Goal: Task Accomplishment & Management: Manage account settings

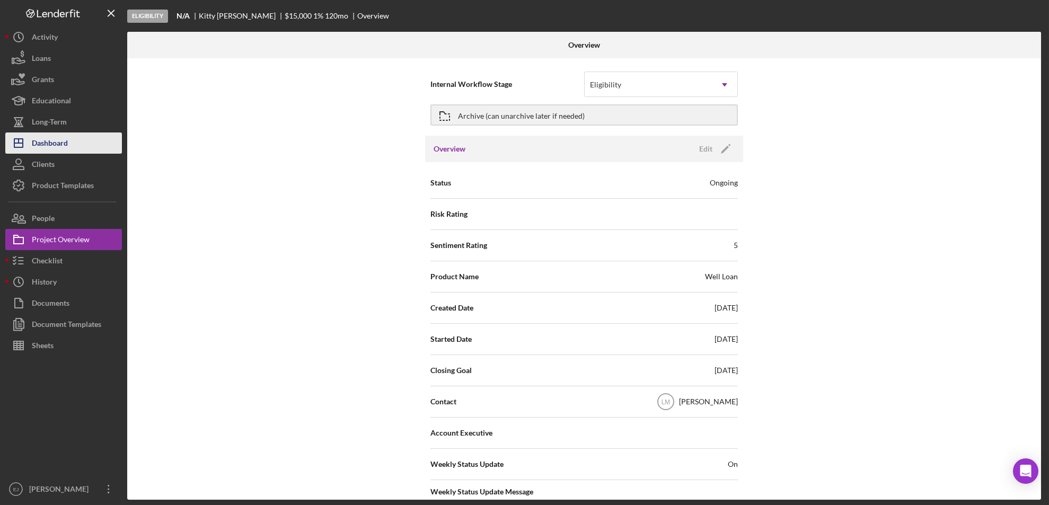
click at [52, 144] on div "Dashboard" at bounding box center [50, 145] width 36 height 24
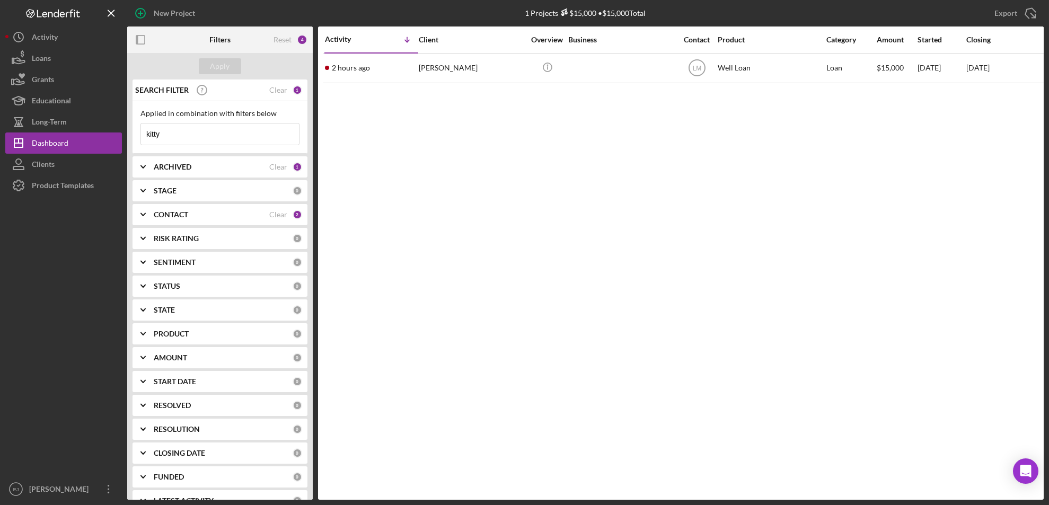
click at [225, 141] on input "kitty" at bounding box center [220, 134] width 158 height 21
type input "k"
click at [231, 71] on button "Apply" at bounding box center [220, 66] width 42 height 16
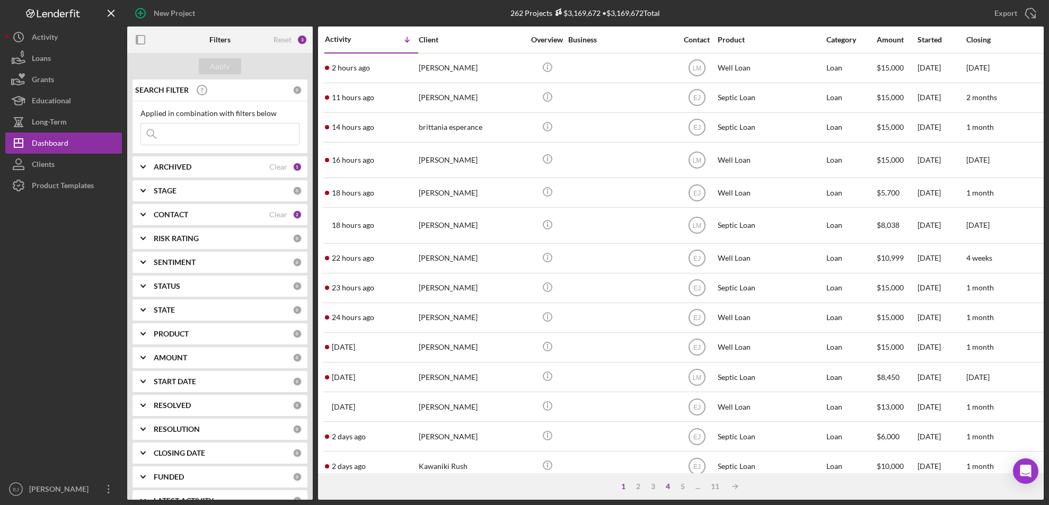
click at [669, 485] on div "4" at bounding box center [668, 487] width 15 height 8
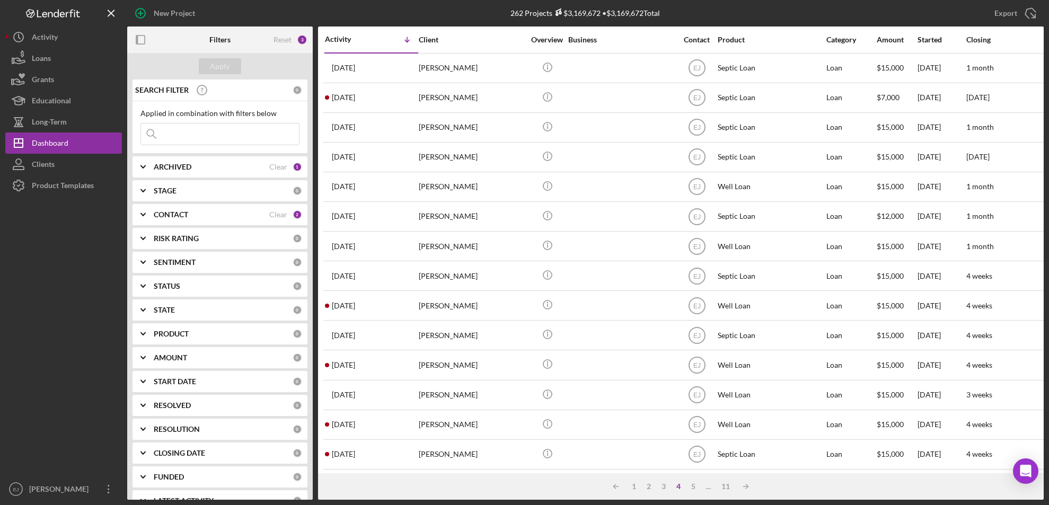
click at [668, 485] on div "3" at bounding box center [663, 487] width 15 height 8
click at [679, 486] on div "4" at bounding box center [678, 487] width 15 height 8
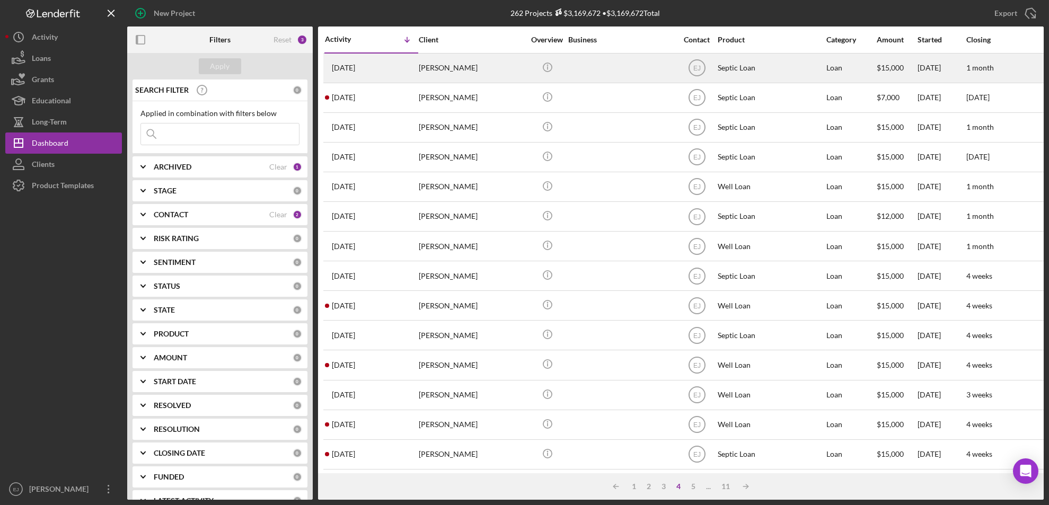
click at [439, 68] on div "[PERSON_NAME]" at bounding box center [472, 68] width 106 height 28
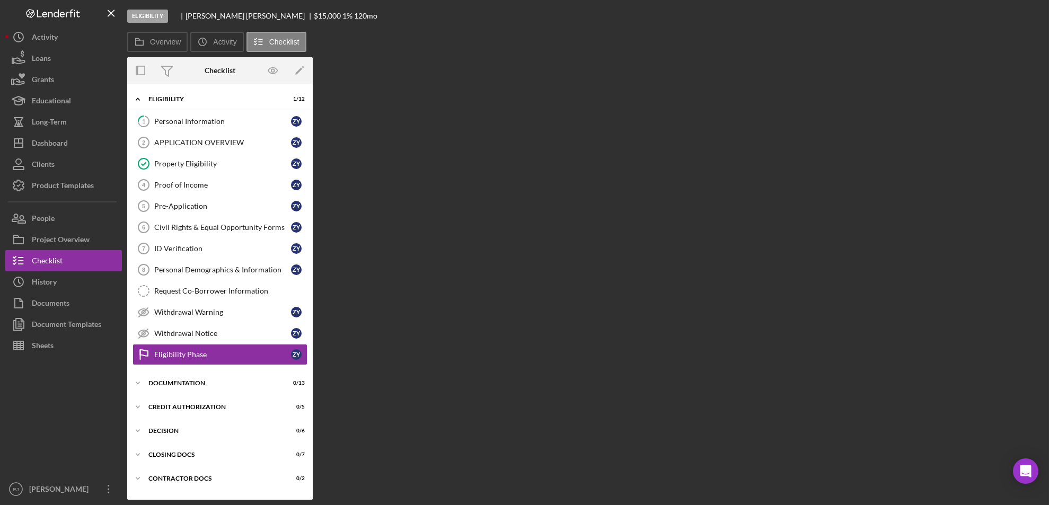
scroll to position [19, 0]
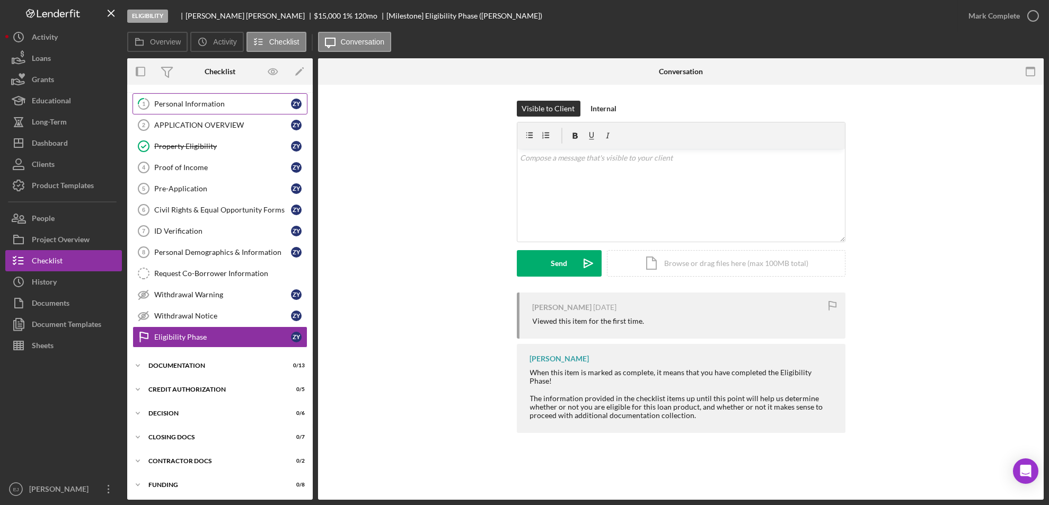
click at [196, 102] on div "Personal Information" at bounding box center [222, 104] width 137 height 8
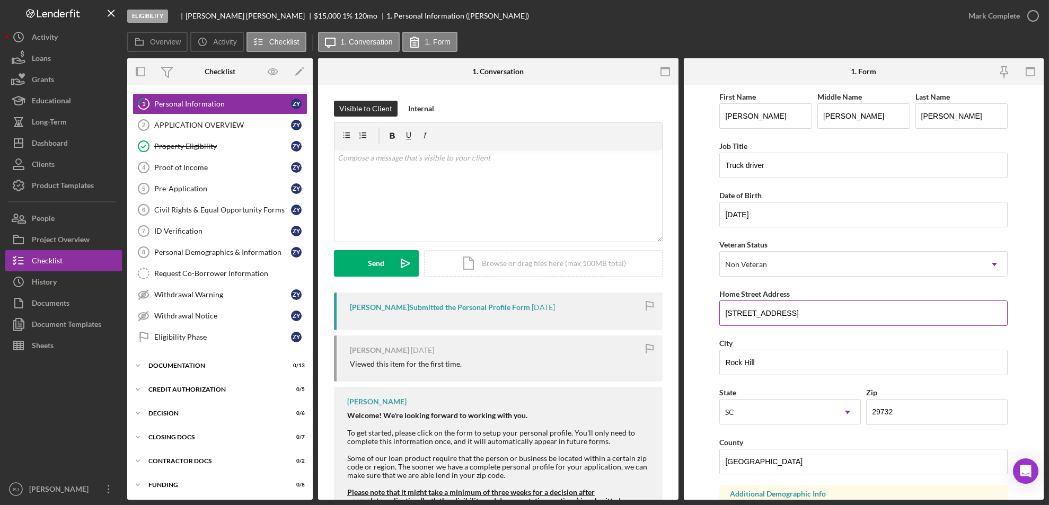
drag, startPoint x: 724, startPoint y: 312, endPoint x: 848, endPoint y: 324, distance: 124.7
click at [848, 324] on input "[STREET_ADDRESS]" at bounding box center [864, 313] width 288 height 25
click at [60, 281] on button "Icon/History History" at bounding box center [63, 281] width 117 height 21
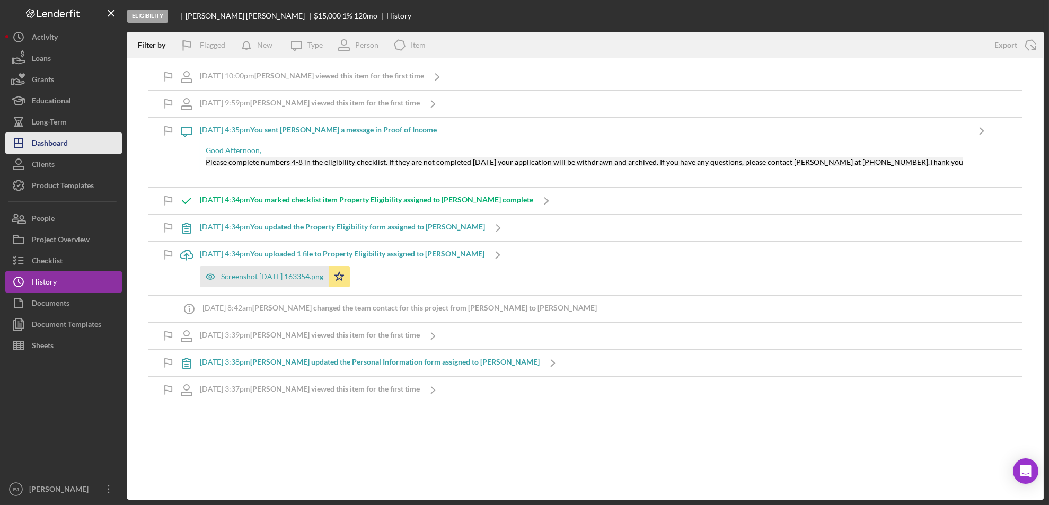
click at [72, 144] on button "Icon/Dashboard Dashboard" at bounding box center [63, 143] width 117 height 21
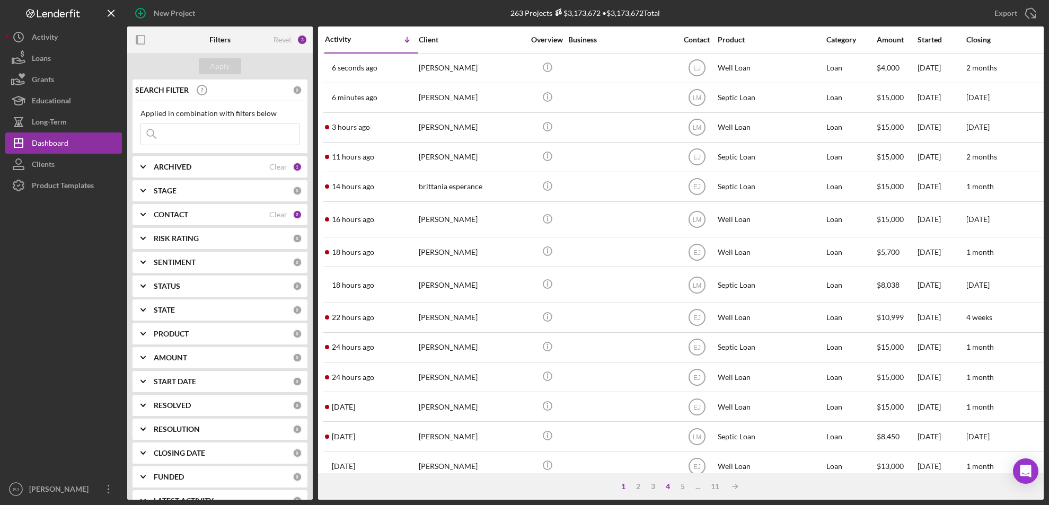
click at [667, 486] on div "4" at bounding box center [668, 487] width 15 height 8
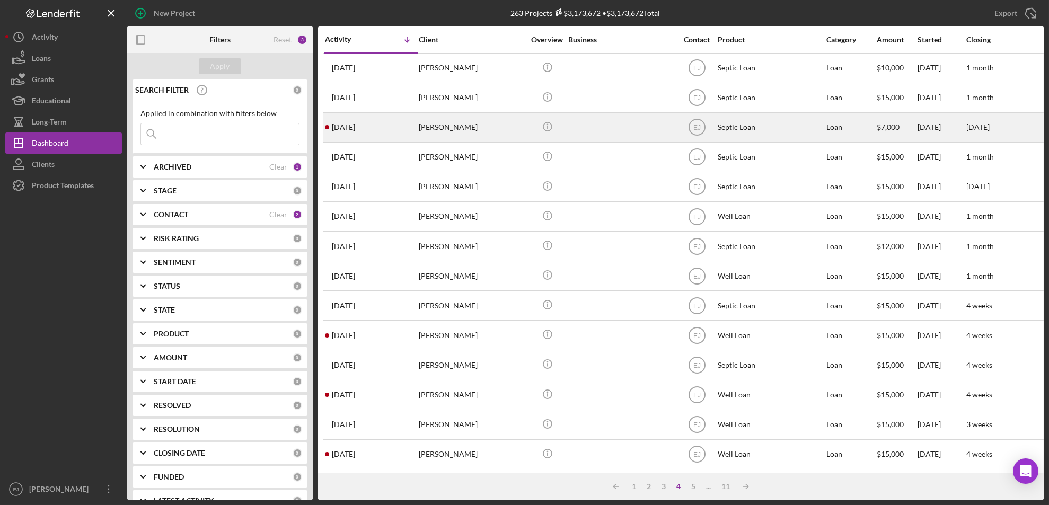
click at [432, 125] on div "[PERSON_NAME]" at bounding box center [472, 127] width 106 height 28
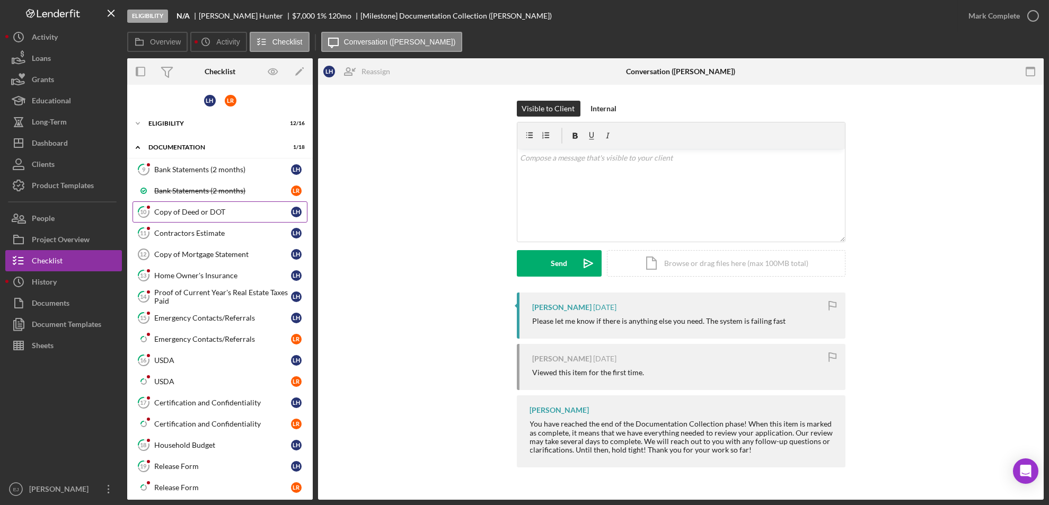
click at [212, 212] on div "Copy of Deed or DOT" at bounding box center [222, 212] width 137 height 8
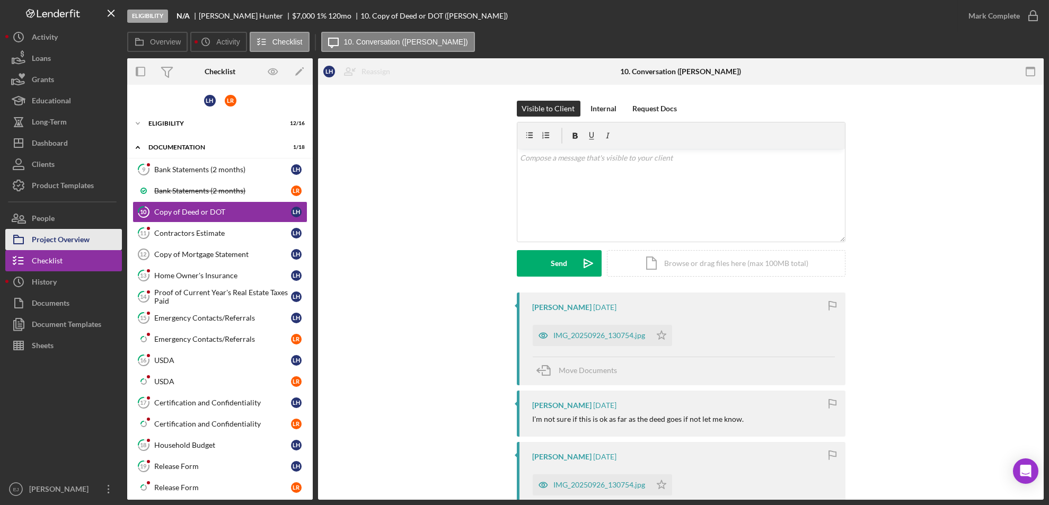
click at [96, 240] on button "Project Overview" at bounding box center [63, 239] width 117 height 21
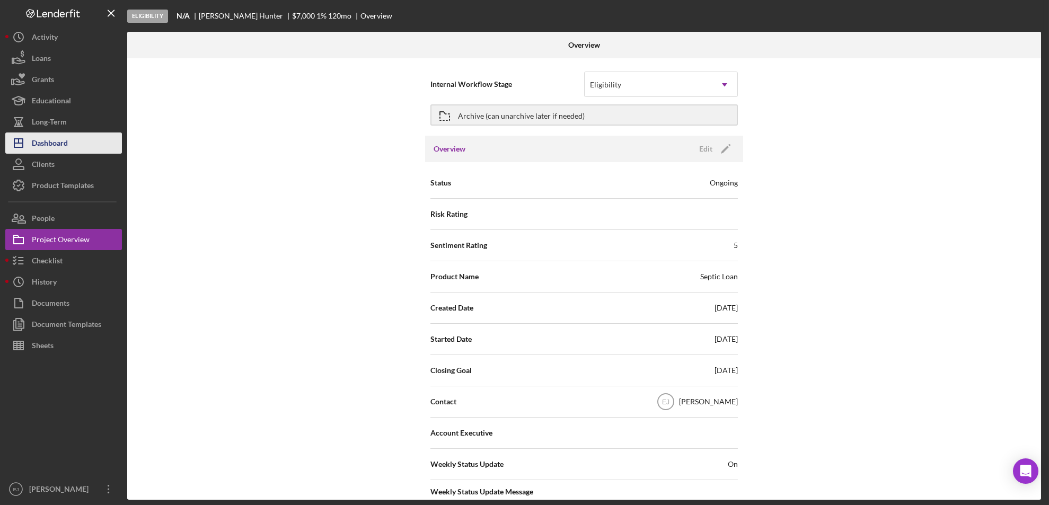
click at [51, 147] on div "Dashboard" at bounding box center [50, 145] width 36 height 24
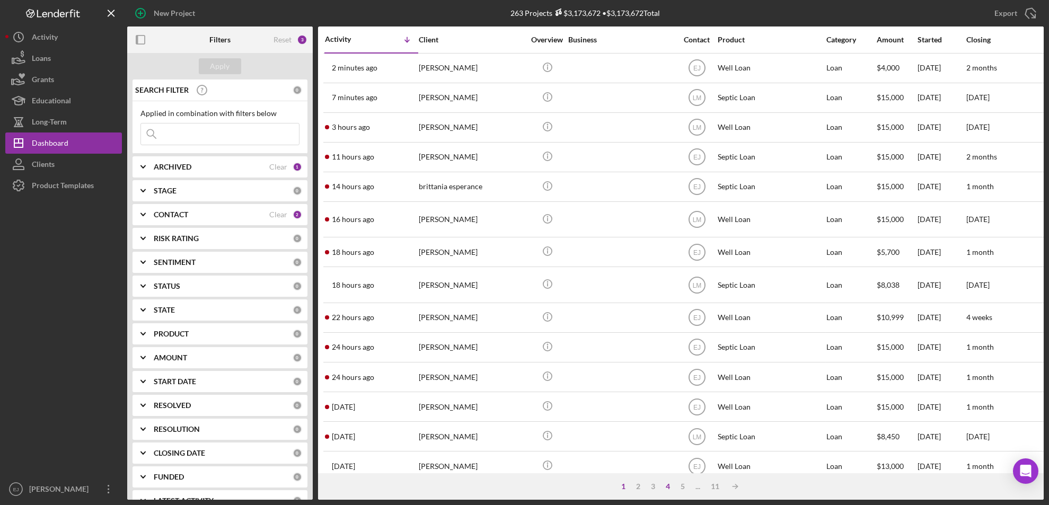
click at [667, 490] on div "4" at bounding box center [668, 487] width 15 height 8
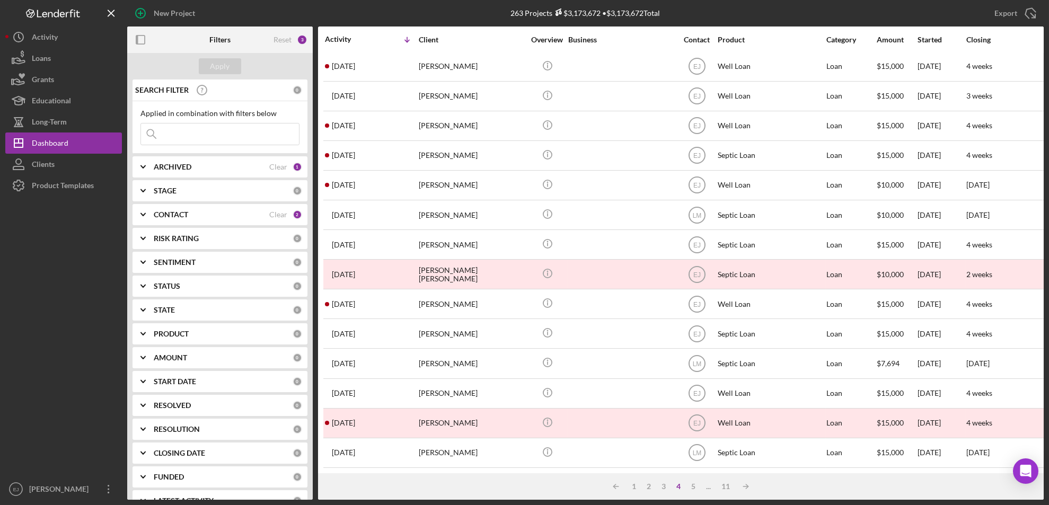
scroll to position [346, 0]
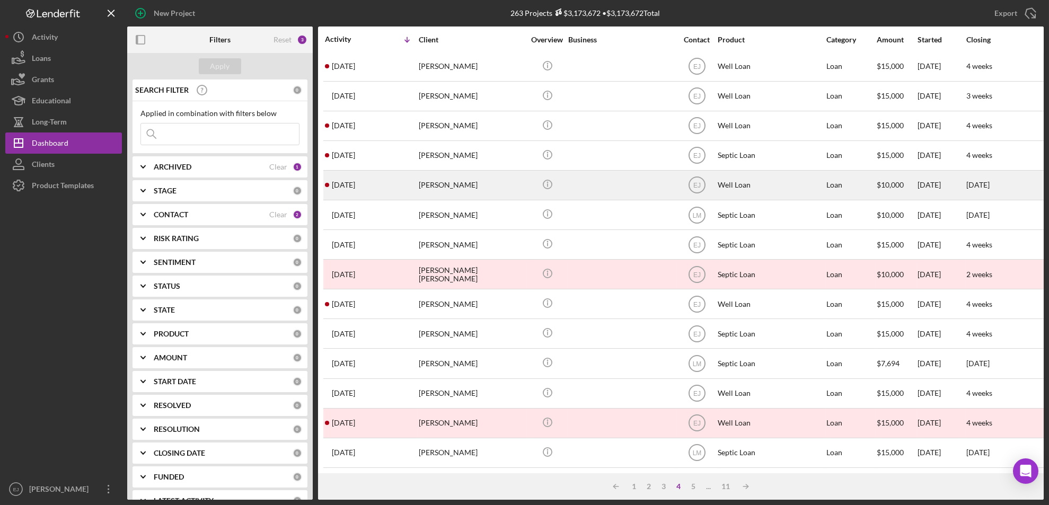
click at [472, 172] on div "[PERSON_NAME]" at bounding box center [472, 185] width 106 height 28
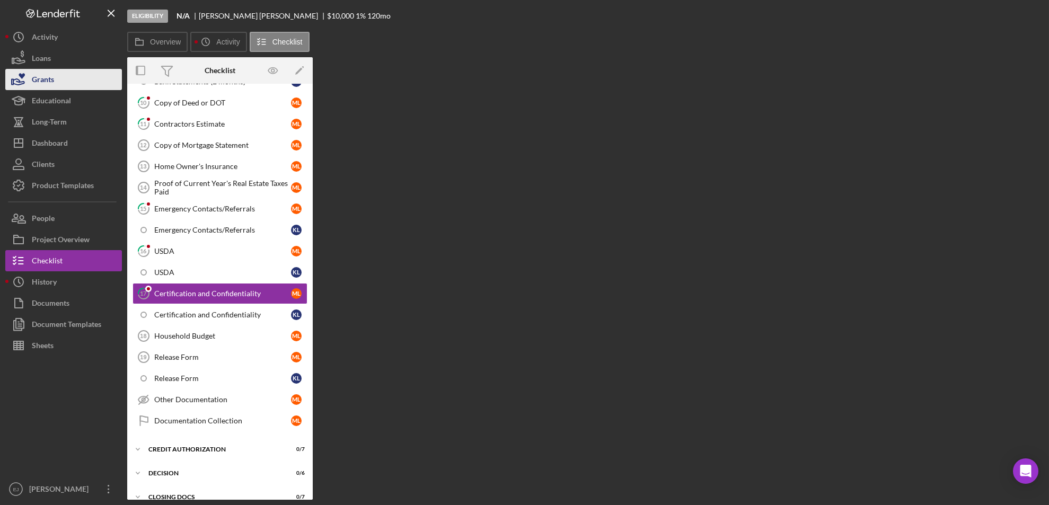
scroll to position [109, 0]
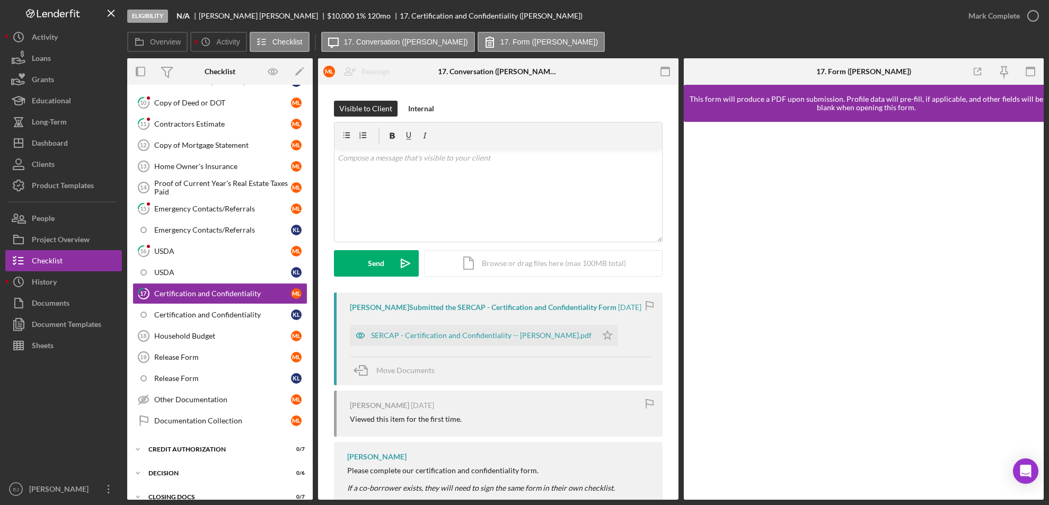
click at [313, 115] on div "Overview Internal Workflow Stage Eligibility Icon/Dropdown Arrow Archive (can u…" at bounding box center [585, 279] width 917 height 442
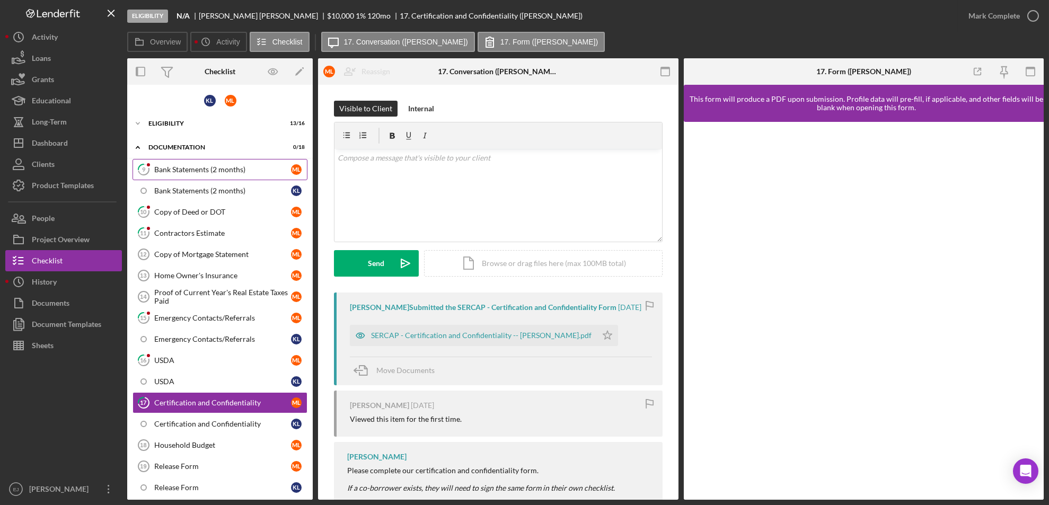
click at [174, 170] on div "Bank Statements (2 months)" at bounding box center [222, 169] width 137 height 8
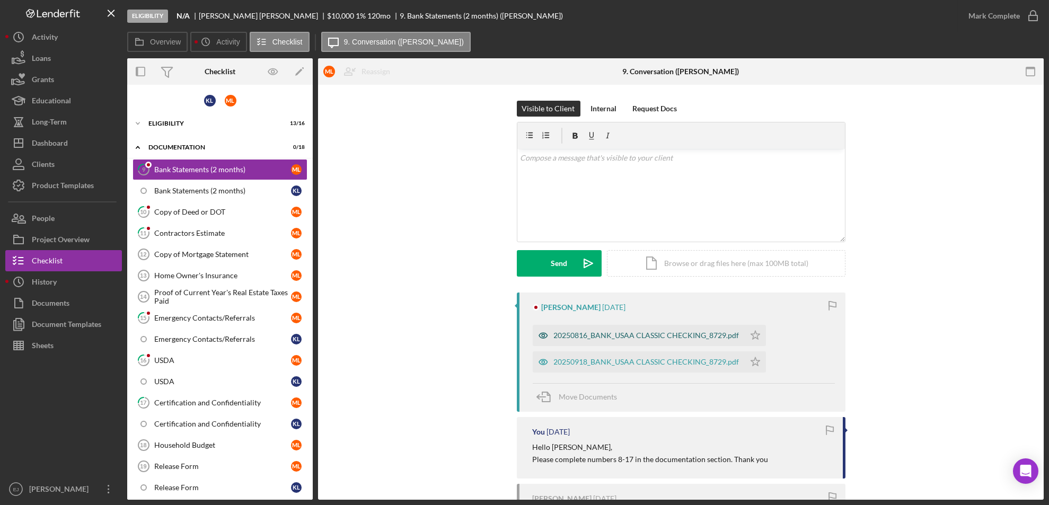
click at [642, 331] on div "20250816_BANK_USAA CLASSIC CHECKING_8729.pdf" at bounding box center [647, 335] width 186 height 8
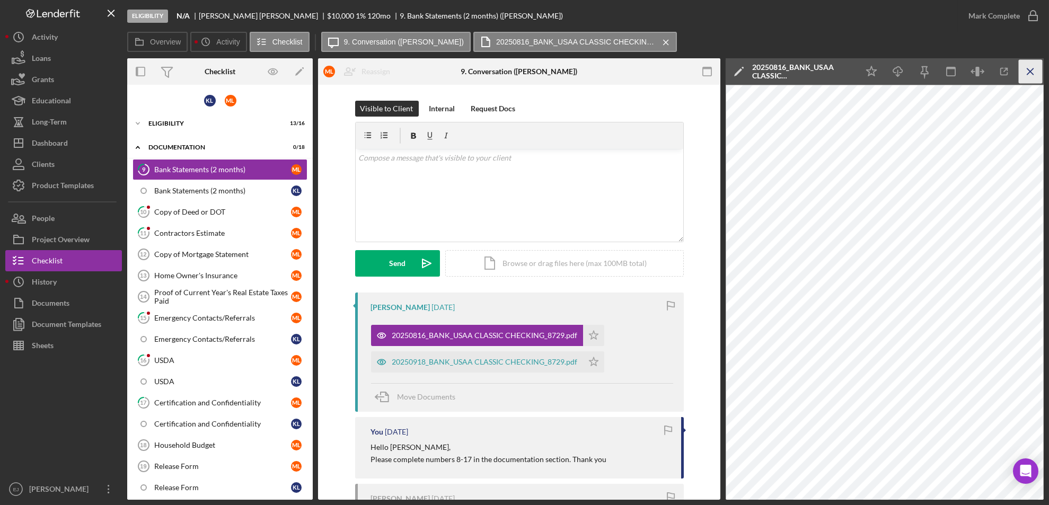
click at [1028, 67] on icon "Icon/Menu Close" at bounding box center [1031, 72] width 24 height 24
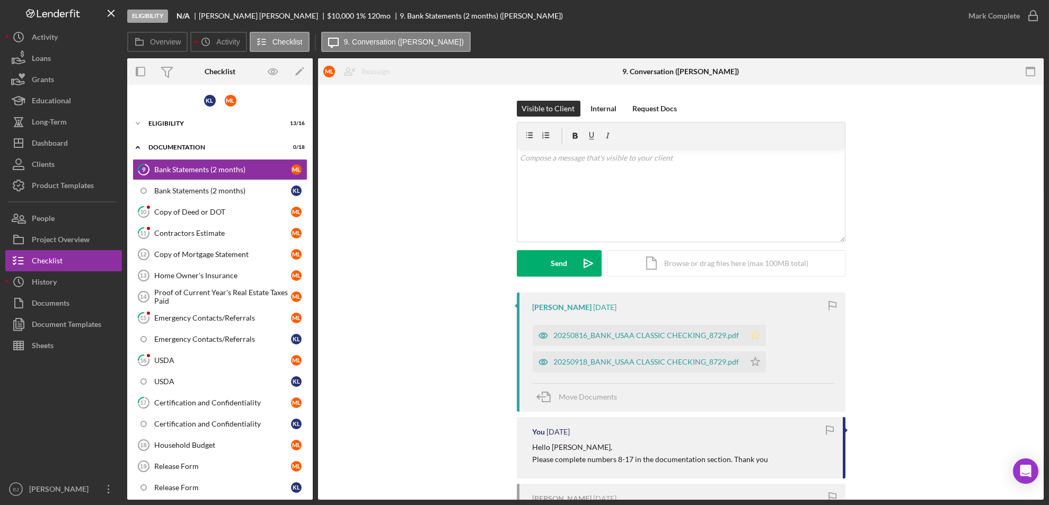
click at [751, 330] on icon "Icon/Star" at bounding box center [755, 335] width 21 height 21
click at [707, 364] on div "20250918_BANK_USAA CLASSIC CHECKING_8729.pdf" at bounding box center [647, 362] width 186 height 8
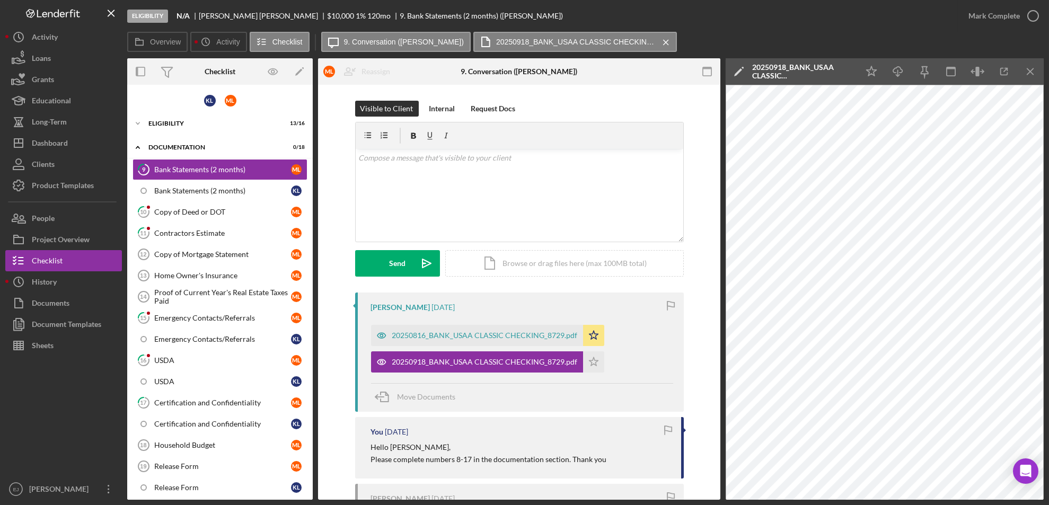
click at [602, 357] on div "20250918_BANK_USAA CLASSIC CHECKING_8729.pdf Icon/Star" at bounding box center [490, 359] width 239 height 27
click at [592, 357] on icon "Icon/Star" at bounding box center [593, 362] width 21 height 21
click at [1030, 12] on icon "button" at bounding box center [1033, 16] width 27 height 27
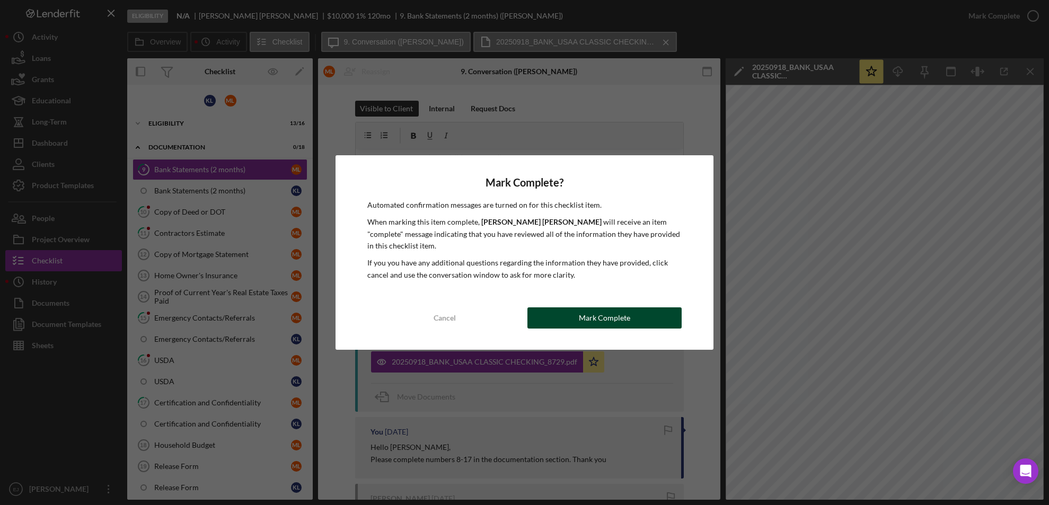
click at [594, 308] on div "Mark Complete" at bounding box center [604, 318] width 51 height 21
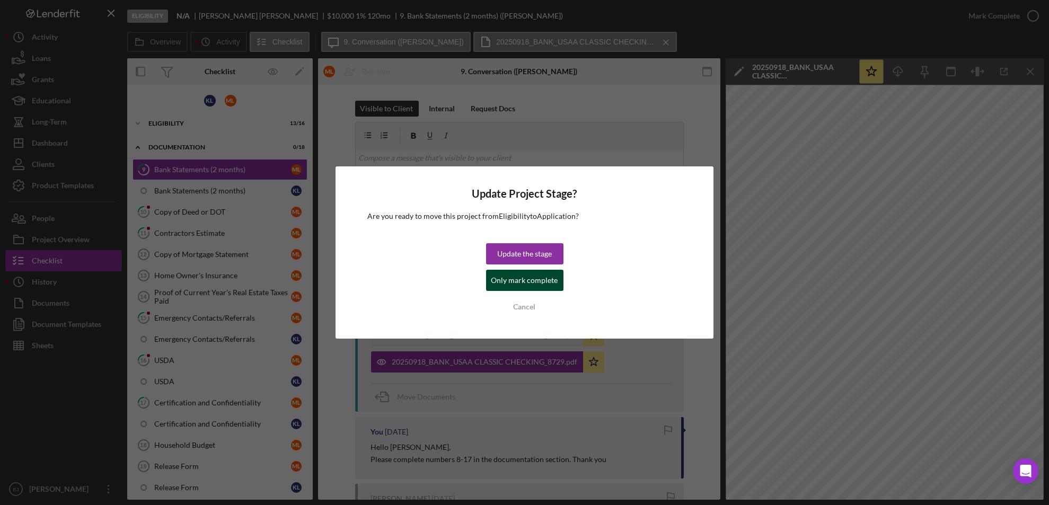
click at [536, 274] on div "Only mark complete" at bounding box center [525, 280] width 67 height 21
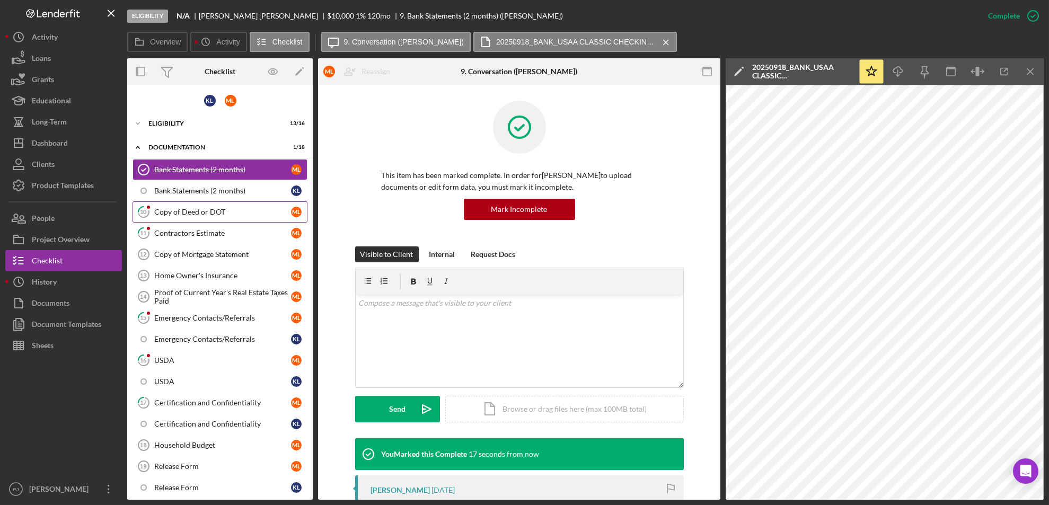
click at [177, 206] on link "10 Copy of Deed or DOT M L" at bounding box center [220, 211] width 175 height 21
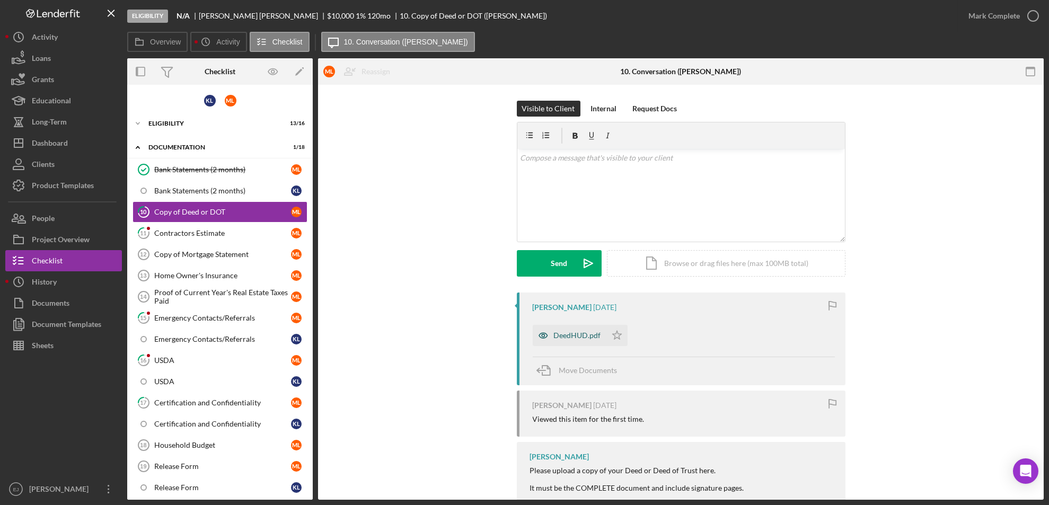
click at [555, 338] on div "DeedHUD.pdf" at bounding box center [577, 335] width 47 height 8
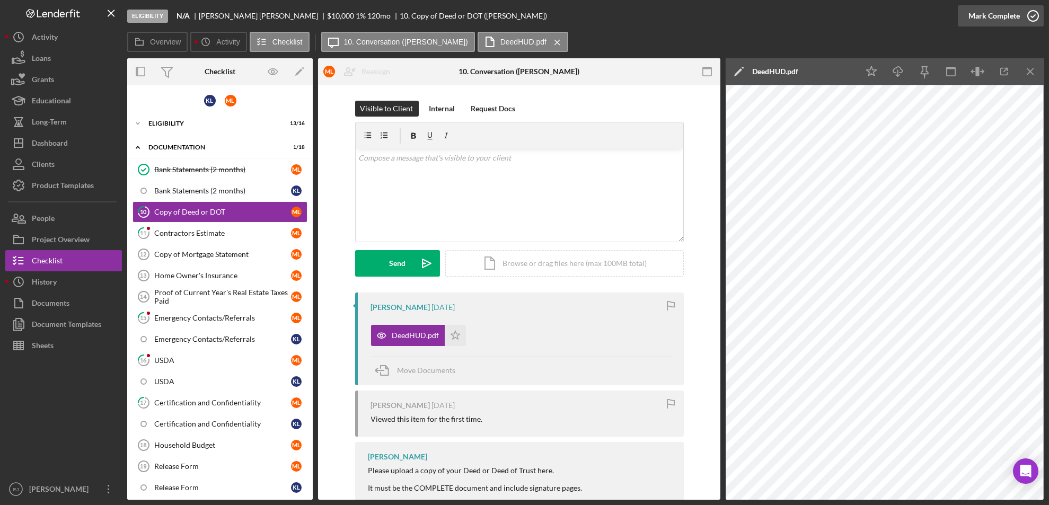
click at [1037, 15] on icon "button" at bounding box center [1033, 16] width 27 height 27
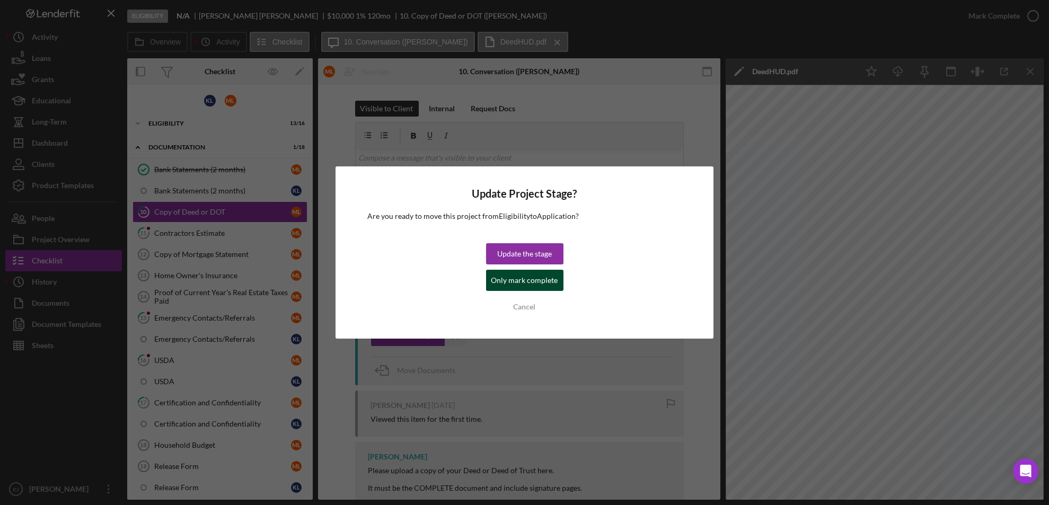
click at [546, 281] on div "Only mark complete" at bounding box center [525, 280] width 67 height 21
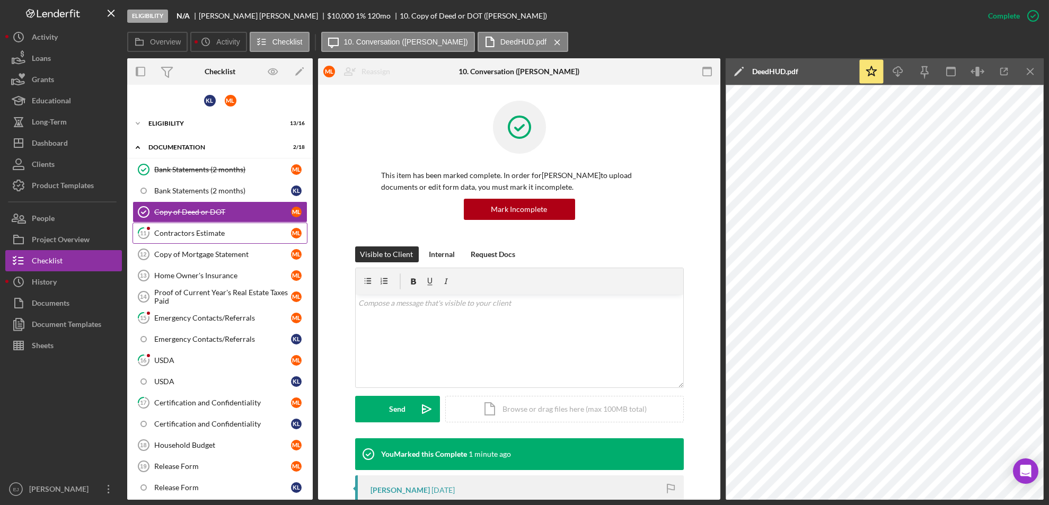
click at [194, 234] on div "Contractors Estimate" at bounding box center [222, 233] width 137 height 8
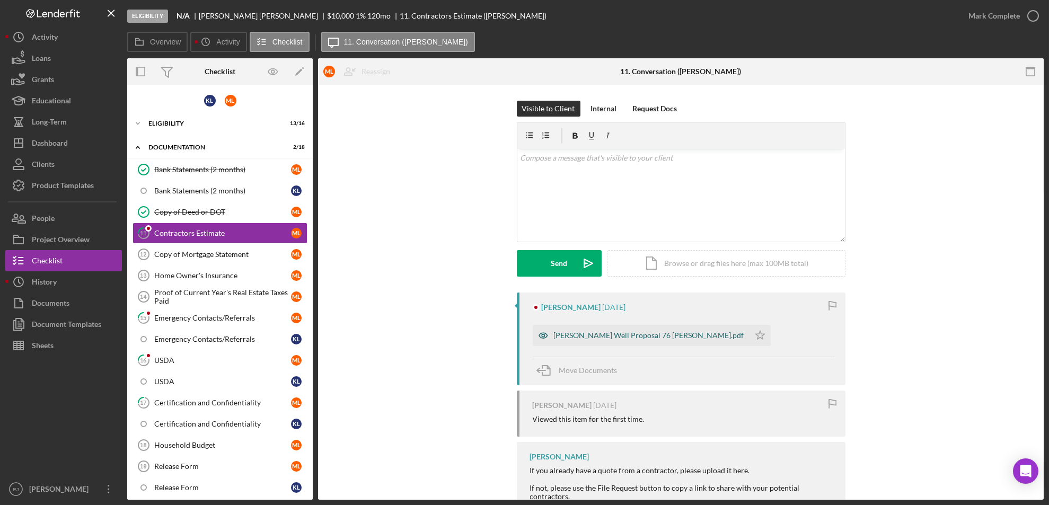
click at [623, 334] on div "[PERSON_NAME] Well Proposal 76 [PERSON_NAME].pdf" at bounding box center [649, 335] width 190 height 8
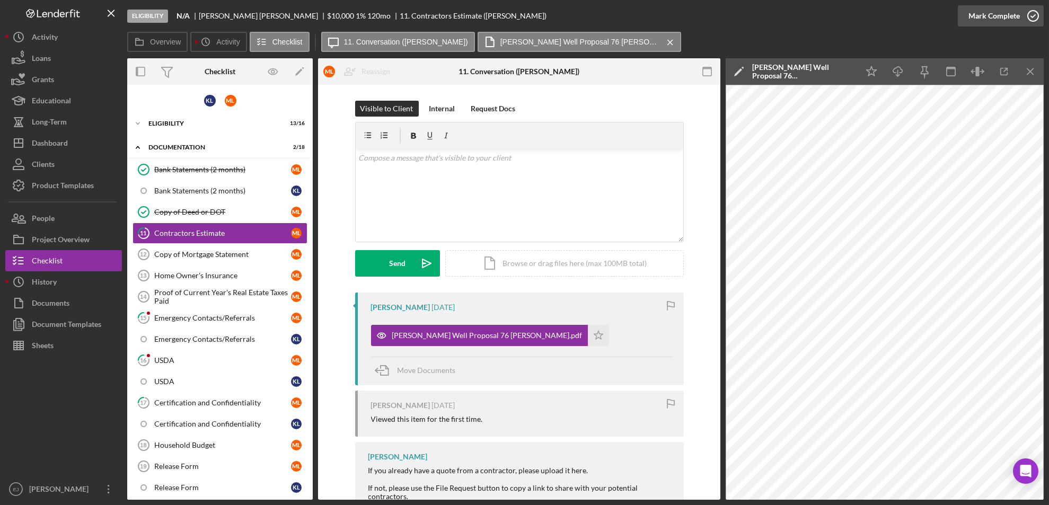
click at [1035, 18] on icon "button" at bounding box center [1033, 16] width 27 height 27
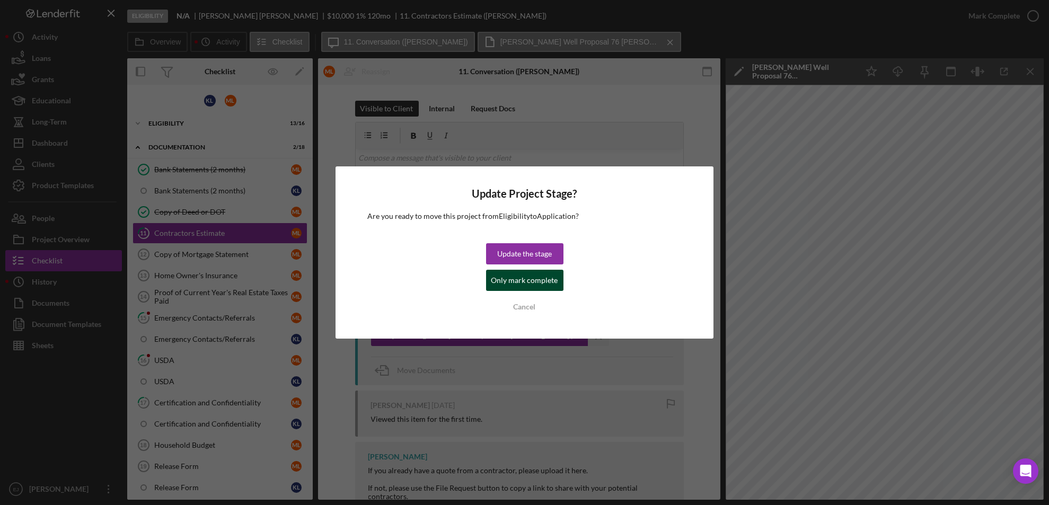
click at [533, 286] on div "Only mark complete" at bounding box center [525, 280] width 67 height 21
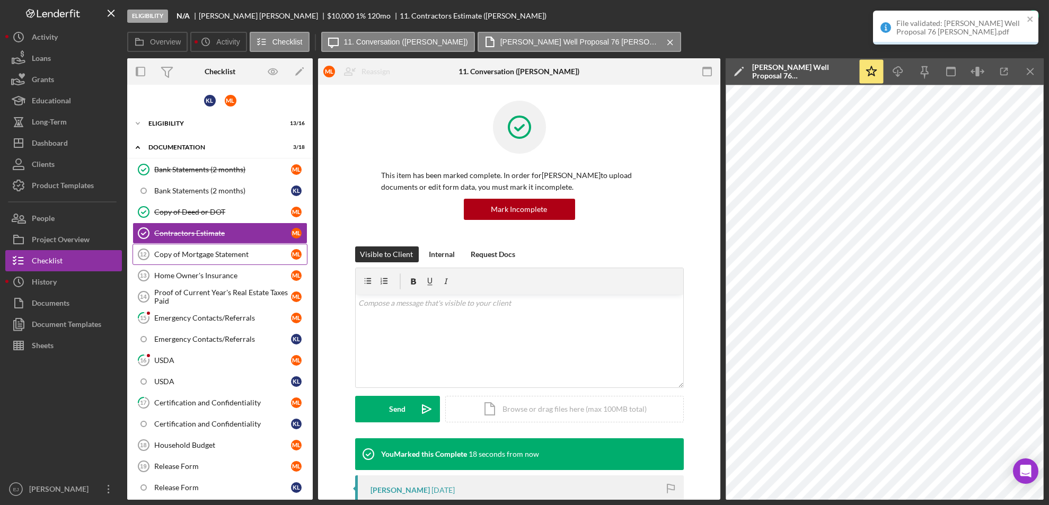
click at [190, 261] on link "Copy of Mortgage Statement 12 Copy of Mortgage Statement M L" at bounding box center [220, 254] width 175 height 21
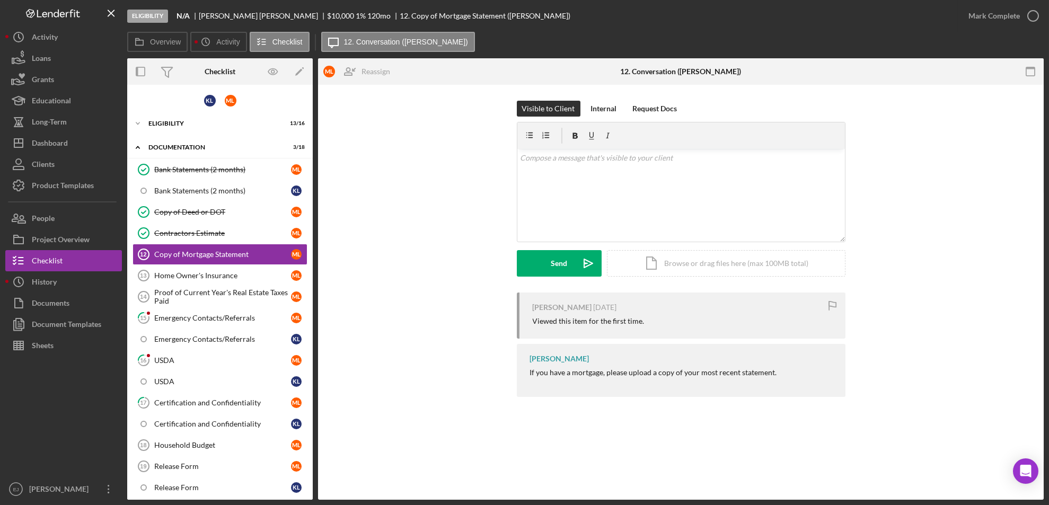
drag, startPoint x: 527, startPoint y: 374, endPoint x: 788, endPoint y: 391, distance: 262.0
click at [788, 391] on div "[PERSON_NAME] If you have a mortgage, please upload a copy of your most recent …" at bounding box center [681, 370] width 329 height 53
copy div "If you have a mortgage, please upload a copy of your most recent statement."
click at [689, 164] on div "v Color teal Color pink Remove color Add row above Add row below Add column bef…" at bounding box center [682, 195] width 328 height 93
click at [543, 269] on button "Send Icon/icon-invite-send" at bounding box center [559, 263] width 85 height 27
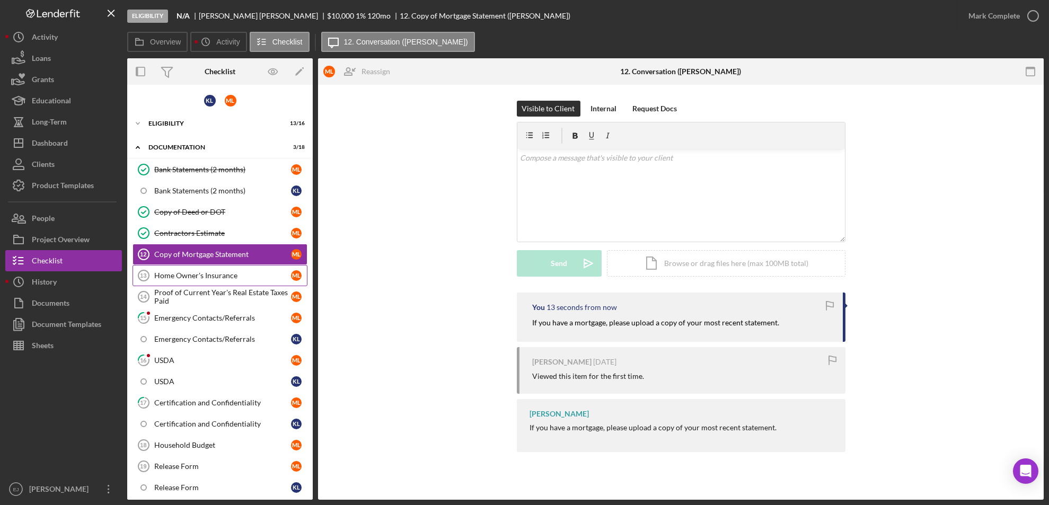
click at [209, 277] on div "Home Owner's Insurance" at bounding box center [222, 275] width 137 height 8
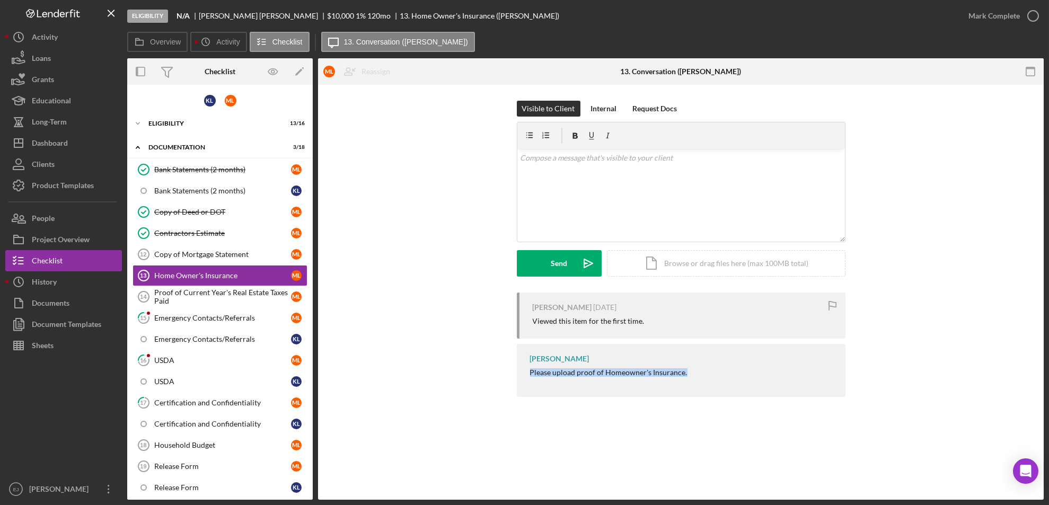
drag, startPoint x: 523, startPoint y: 371, endPoint x: 704, endPoint y: 387, distance: 181.5
click at [704, 387] on div "[PERSON_NAME] Please upload proof of Homeowner's Insurance." at bounding box center [681, 370] width 329 height 53
copy div "Please upload proof of Homeowner's Insurance."
click at [578, 166] on div "v Color teal Color pink Remove color Add row above Add row below Add column bef…" at bounding box center [682, 195] width 328 height 93
click at [568, 157] on mark "Please upload proof of Homeowner's Insurance." at bounding box center [598, 157] width 157 height 9
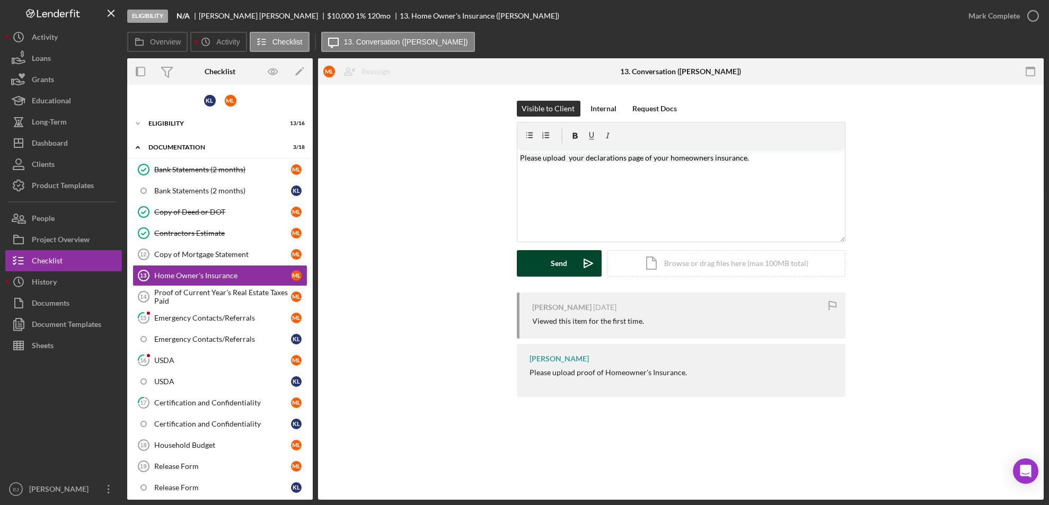
click at [548, 266] on button "Send Icon/icon-invite-send" at bounding box center [559, 263] width 85 height 27
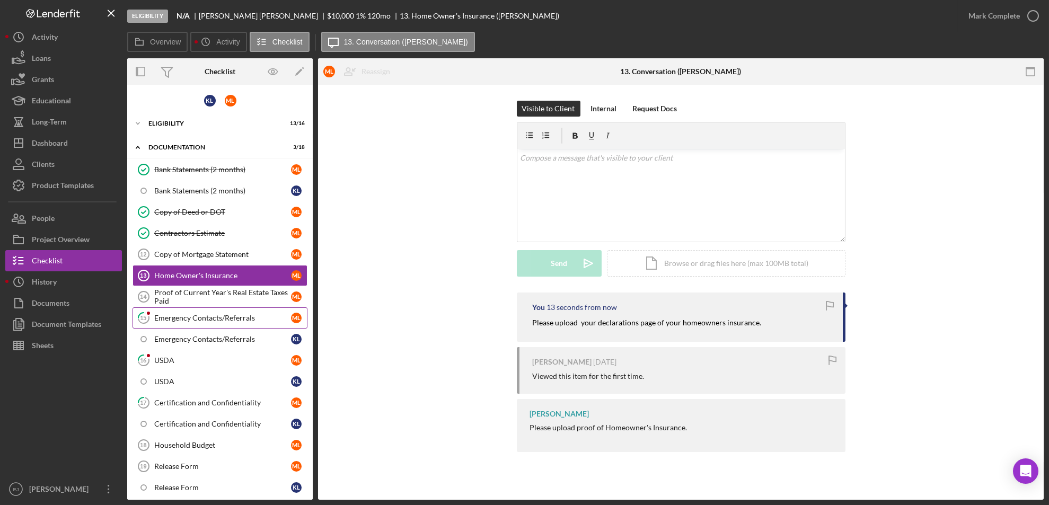
click at [213, 319] on div "Emergency Contacts/Referrals" at bounding box center [222, 318] width 137 height 8
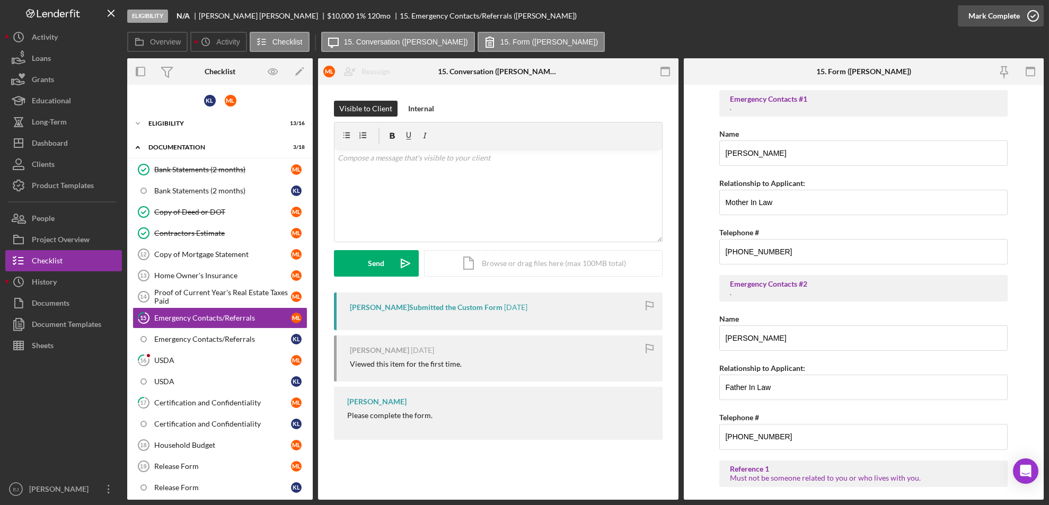
click at [1030, 14] on icon "button" at bounding box center [1033, 16] width 27 height 27
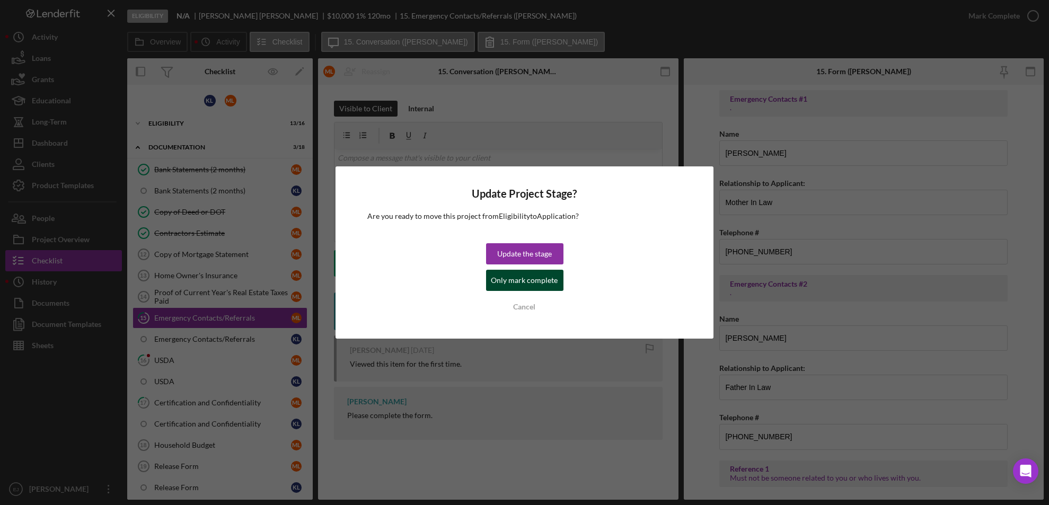
click at [515, 285] on div "Only mark complete" at bounding box center [525, 280] width 67 height 21
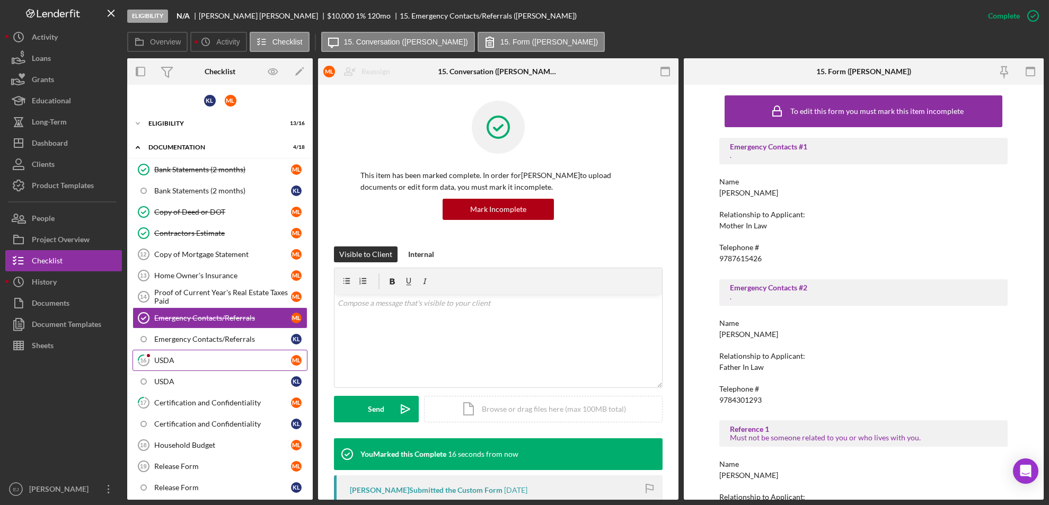
click at [187, 356] on div "USDA" at bounding box center [222, 360] width 137 height 8
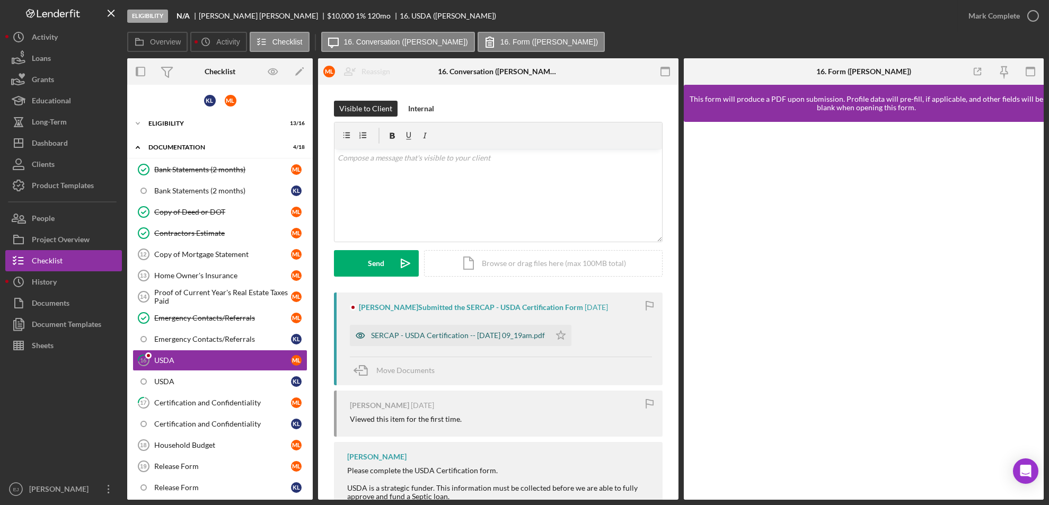
click at [520, 335] on div "SERCAP - USDA Certification -- [DATE] 09_19am.pdf" at bounding box center [458, 335] width 174 height 8
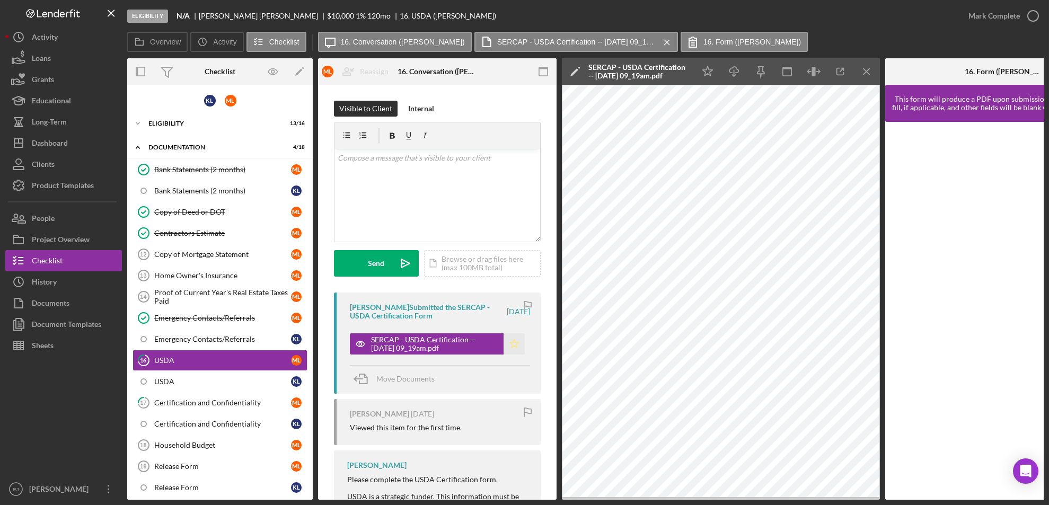
click at [512, 346] on polygon "button" at bounding box center [514, 343] width 9 height 8
click at [864, 70] on icon "Icon/Menu Close" at bounding box center [867, 72] width 24 height 24
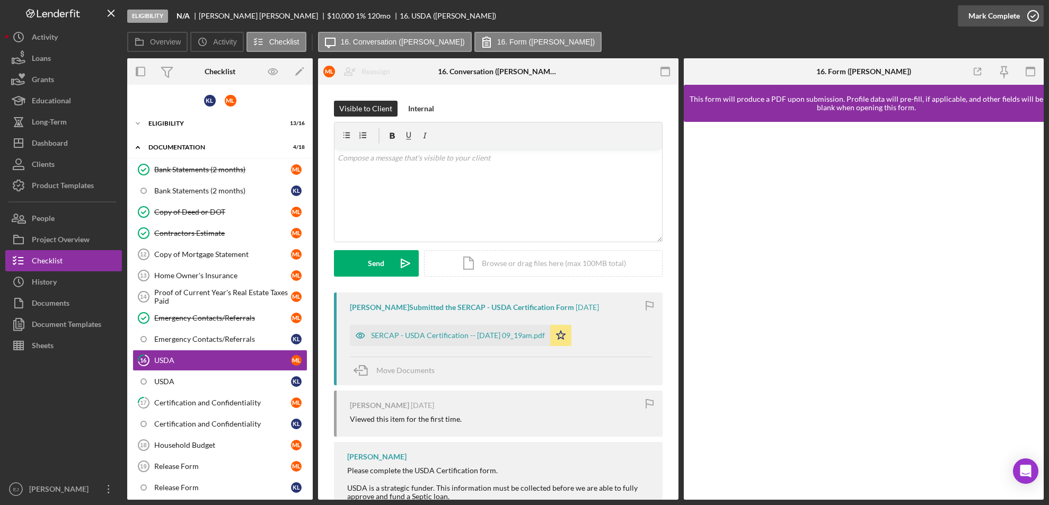
click at [1036, 15] on icon "button" at bounding box center [1033, 16] width 27 height 27
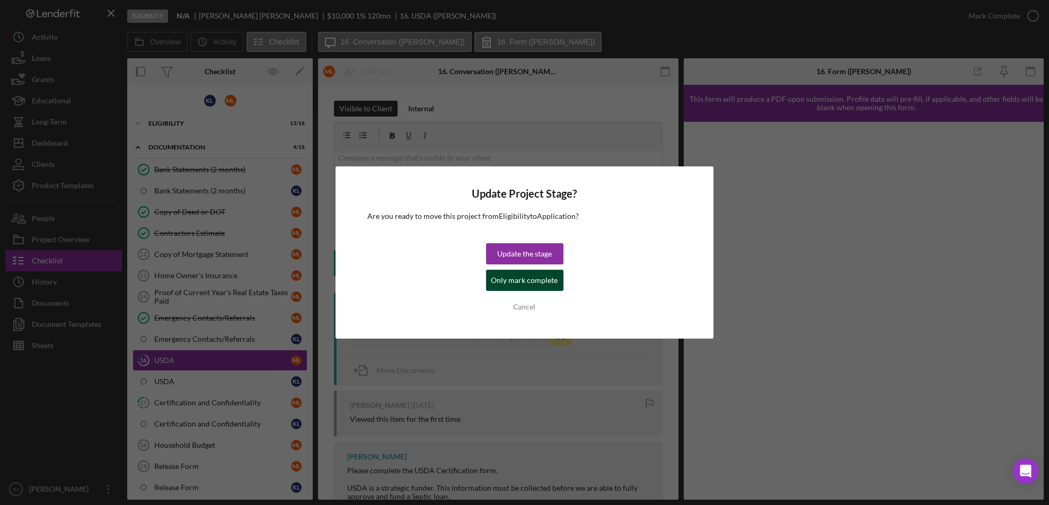
click at [531, 281] on div "Only mark complete" at bounding box center [525, 280] width 67 height 21
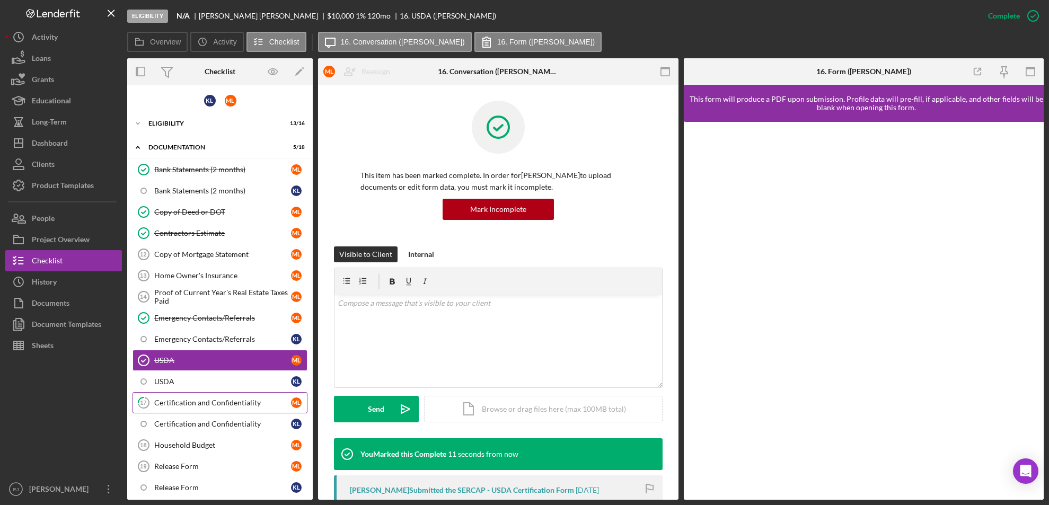
click at [227, 403] on div "Certification and Confidentiality" at bounding box center [222, 403] width 137 height 8
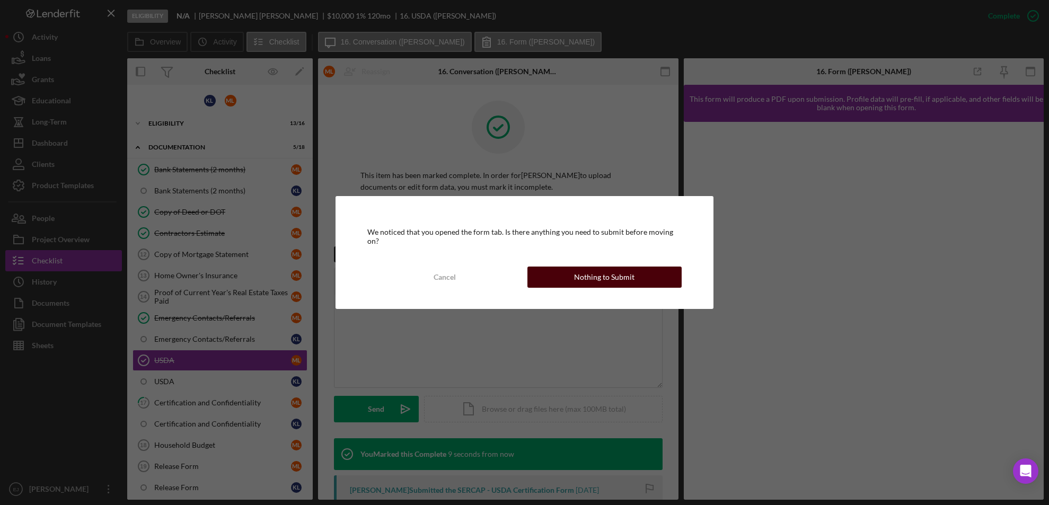
click at [598, 276] on div "Nothing to Submit" at bounding box center [604, 277] width 60 height 21
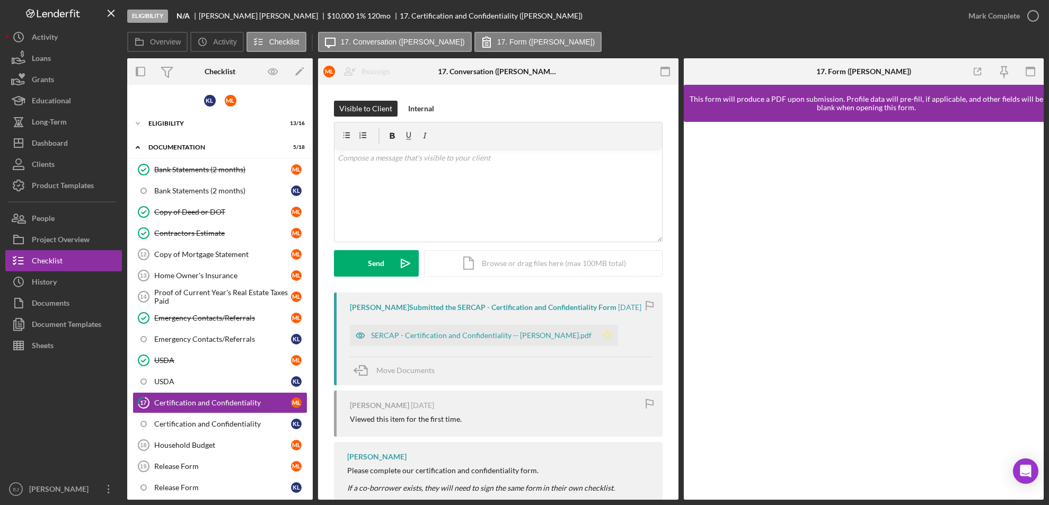
click at [599, 345] on icon "Icon/Star" at bounding box center [607, 335] width 21 height 21
click at [457, 346] on div "SERCAP - Certification and Confidentiality -- [PERSON_NAME].pdf" at bounding box center [473, 335] width 247 height 21
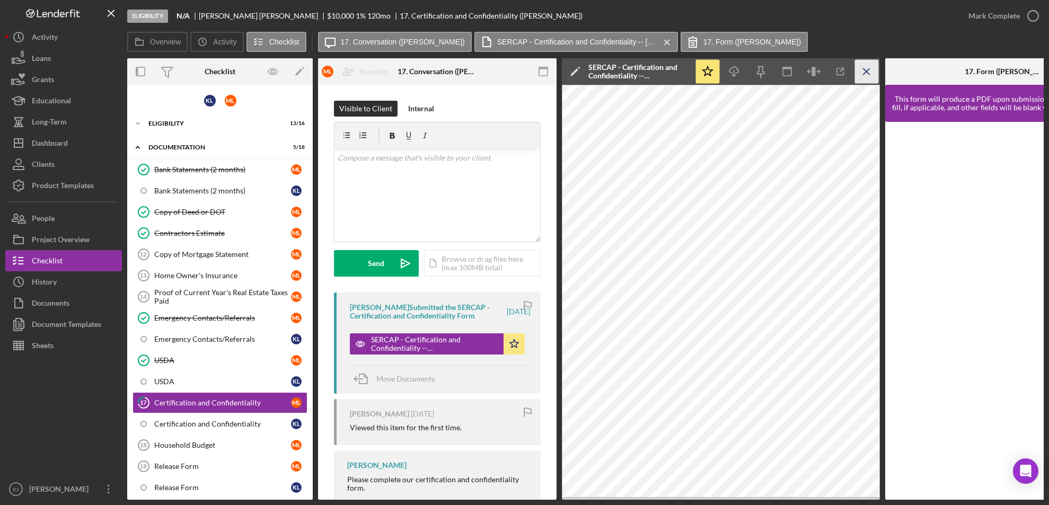
click at [863, 71] on icon "Icon/Menu Close" at bounding box center [867, 72] width 24 height 24
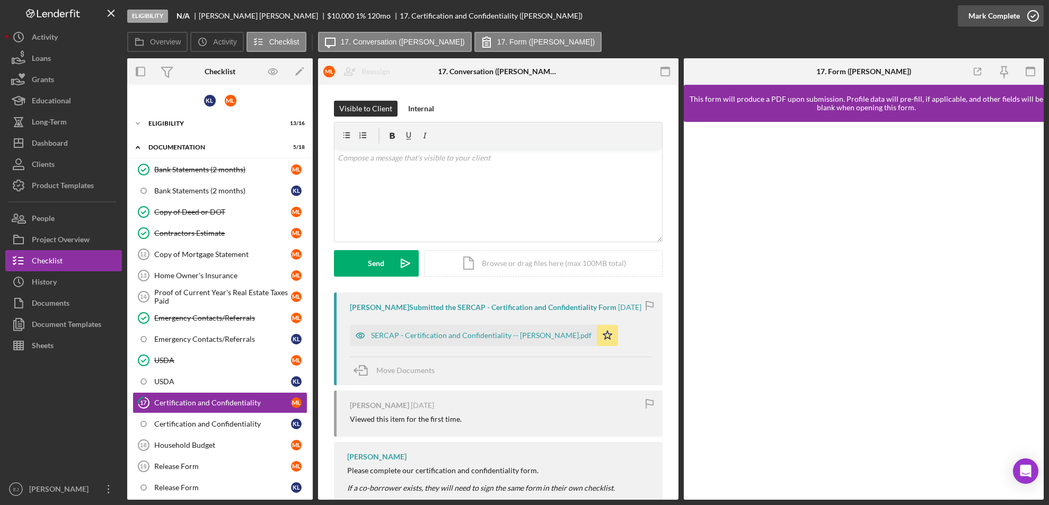
click at [1025, 21] on icon "button" at bounding box center [1033, 16] width 27 height 27
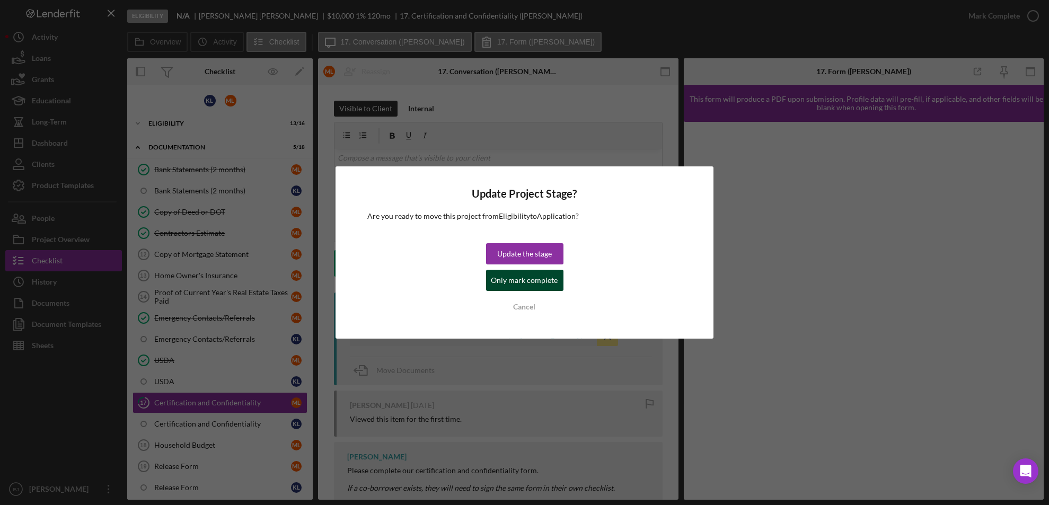
click at [549, 288] on div "Only mark complete" at bounding box center [525, 280] width 67 height 21
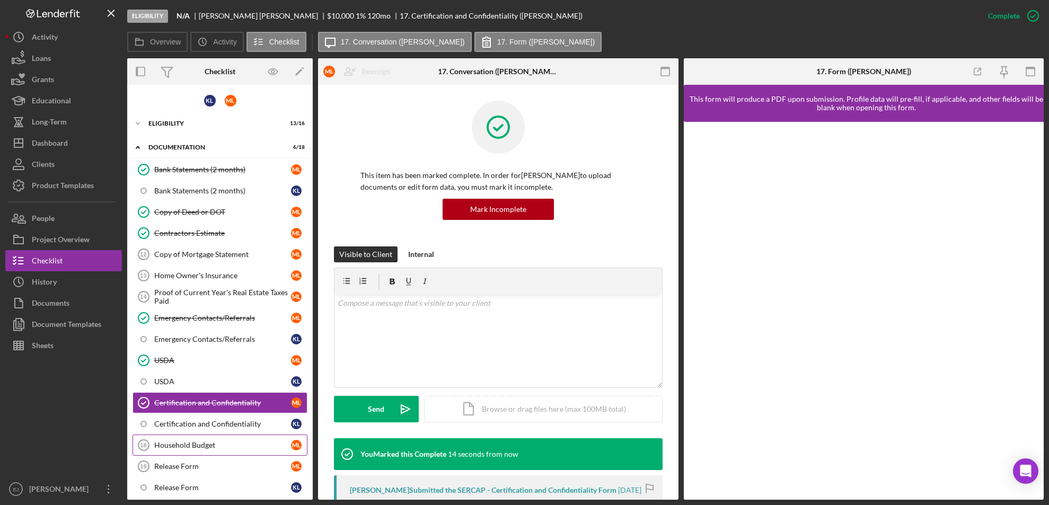
click at [227, 444] on div "Household Budget" at bounding box center [222, 445] width 137 height 8
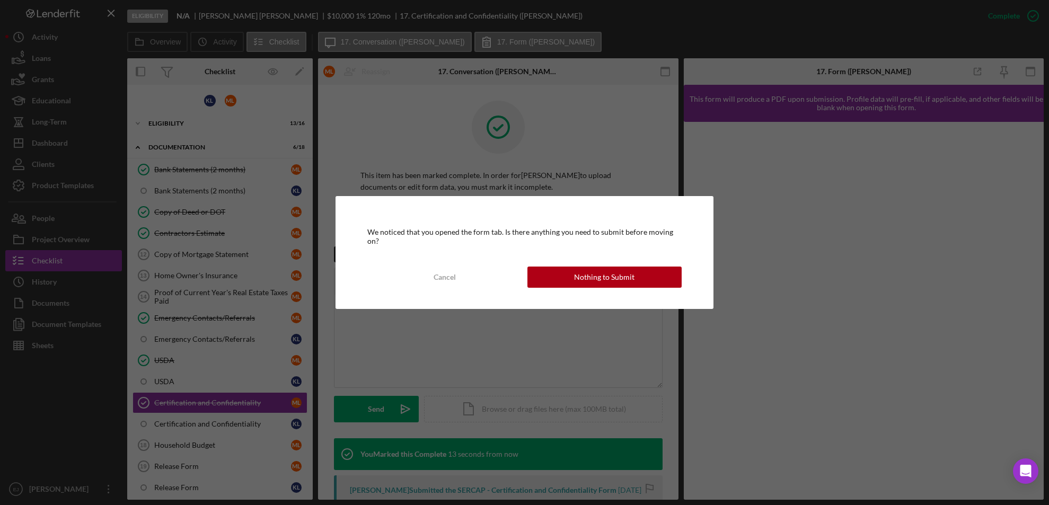
click at [612, 286] on div "We noticed that you opened the form tab. Is there anything you need to submit b…" at bounding box center [525, 252] width 379 height 112
click at [606, 275] on div "Nothing to Submit" at bounding box center [604, 277] width 60 height 21
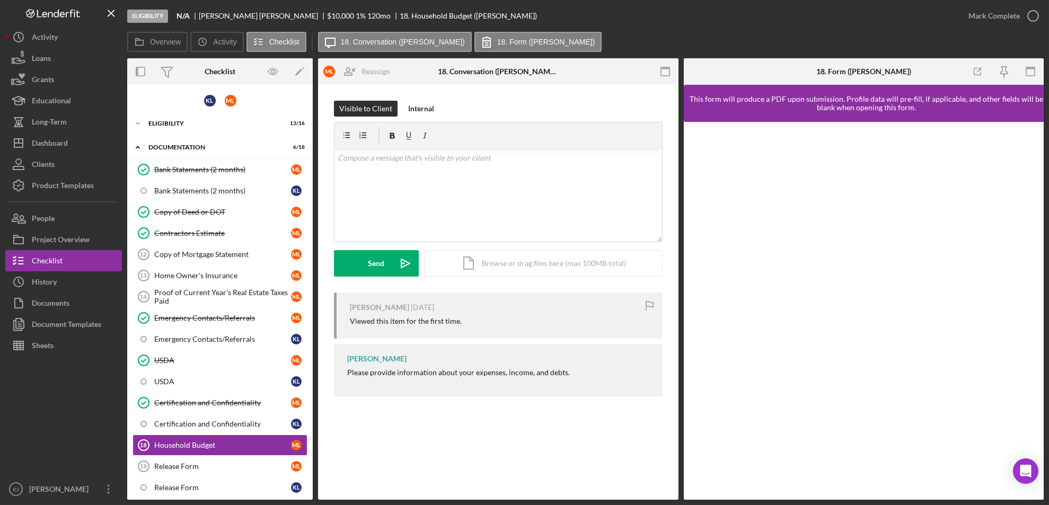
click at [1040, 408] on div at bounding box center [864, 311] width 361 height 378
drag, startPoint x: 591, startPoint y: 456, endPoint x: 596, endPoint y: 400, distance: 55.9
click at [596, 400] on div "Household Budget 18 Household Budget M L Reassign K L [PERSON_NAME] [PERSON_NAM…" at bounding box center [498, 292] width 361 height 415
click at [404, 476] on div "Household Budget 18 Household Budget M L Reassign K L [PERSON_NAME] [PERSON_NAM…" at bounding box center [498, 292] width 361 height 415
click at [180, 462] on div "Release Form" at bounding box center [222, 466] width 137 height 8
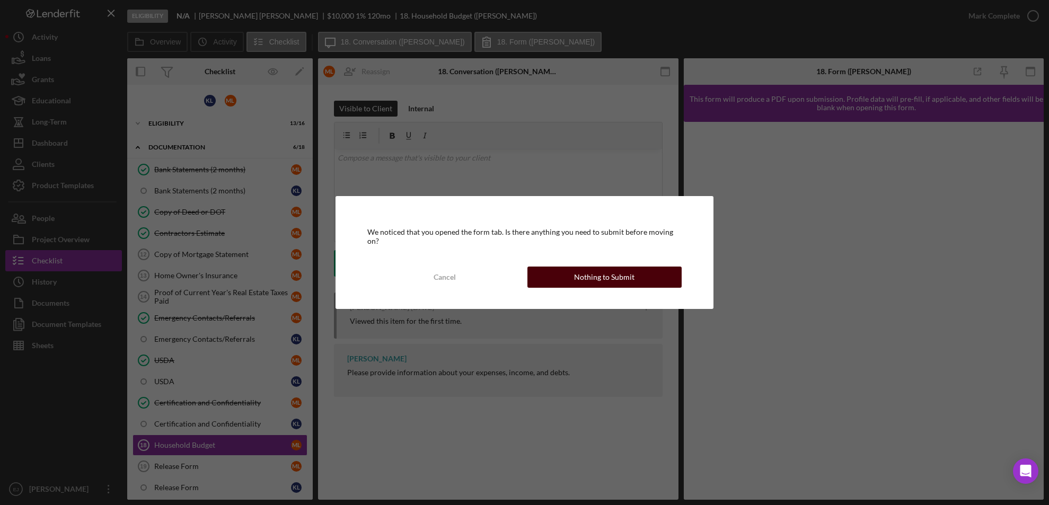
click at [574, 279] on button "Nothing to Submit" at bounding box center [605, 277] width 155 height 21
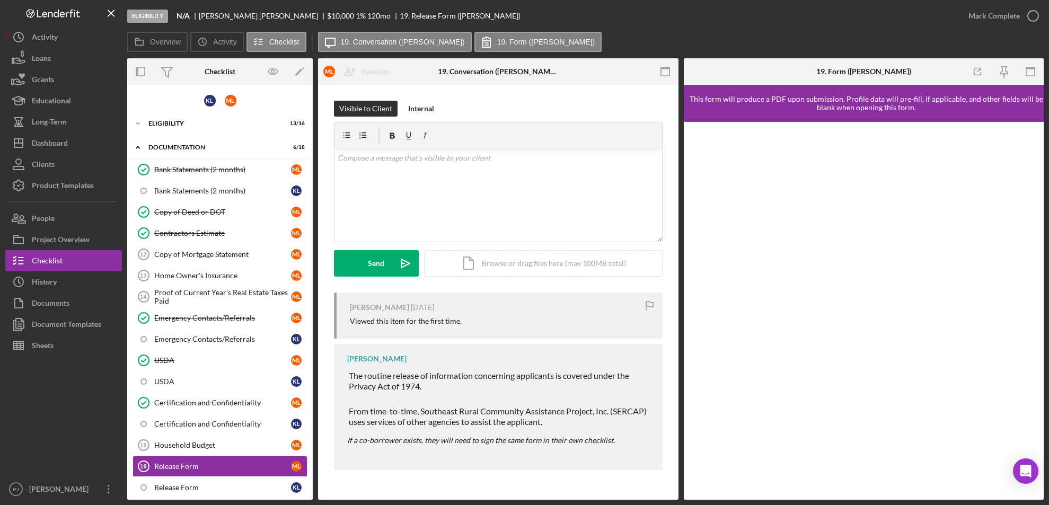
click at [313, 419] on div "Overview Internal Workflow Stage Eligibility Icon/Dropdown Arrow Archive (can u…" at bounding box center [585, 279] width 917 height 442
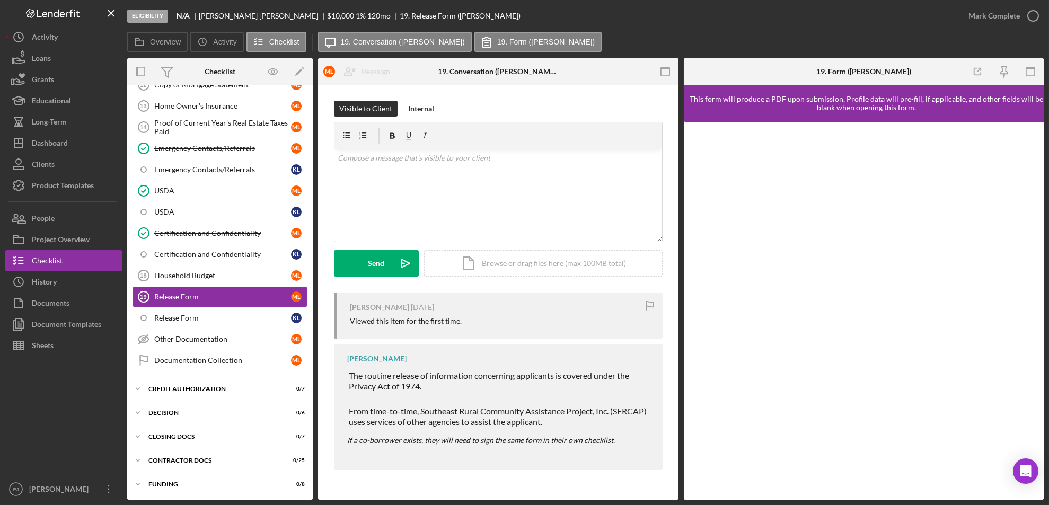
click at [314, 139] on div "Overview Internal Workflow Stage Eligibility Icon/Dropdown Arrow Archive (can u…" at bounding box center [585, 279] width 917 height 442
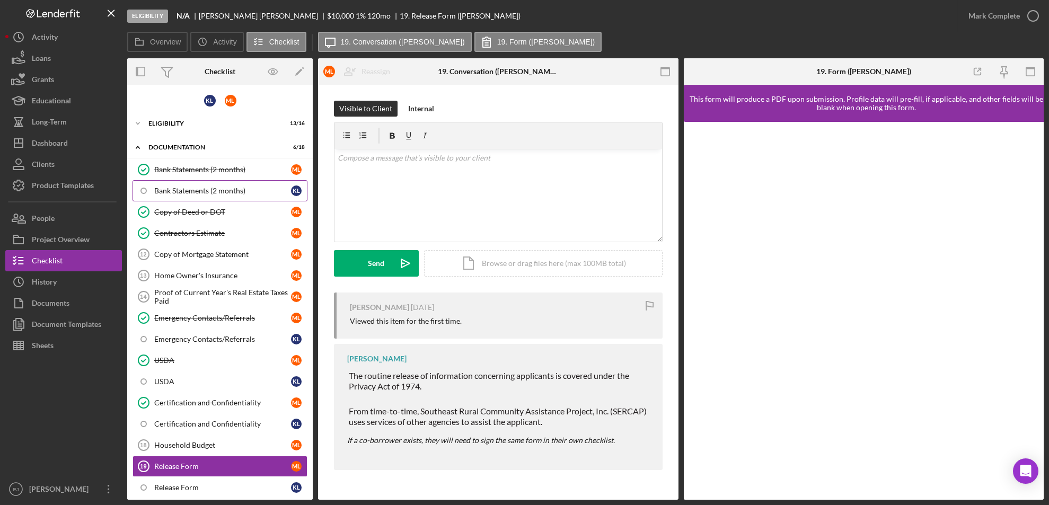
click at [222, 193] on div "Bank Statements (2 months)" at bounding box center [222, 191] width 137 height 8
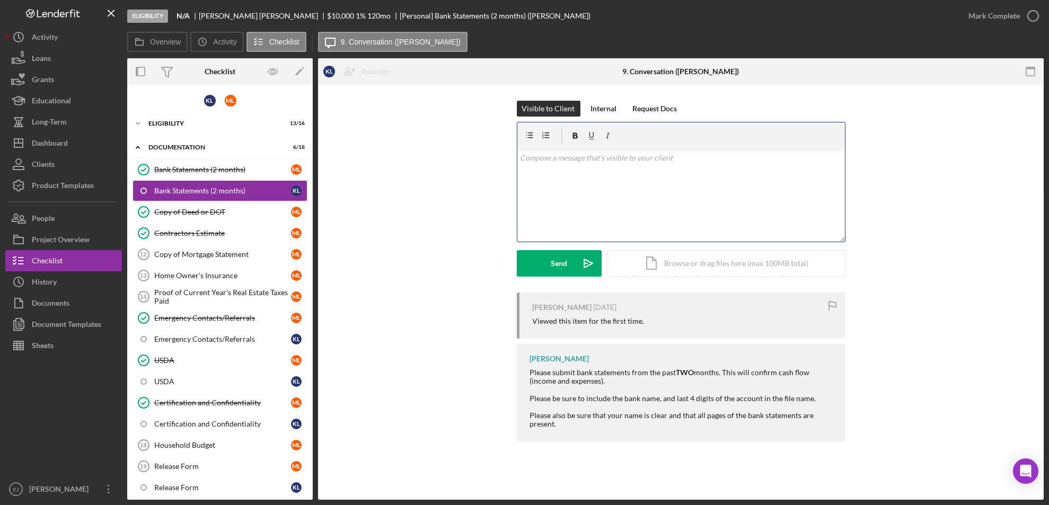
click at [582, 168] on div "v Color teal Color pink Remove color Add row above Add row below Add column bef…" at bounding box center [682, 195] width 328 height 93
click at [558, 260] on div "Send" at bounding box center [559, 263] width 16 height 27
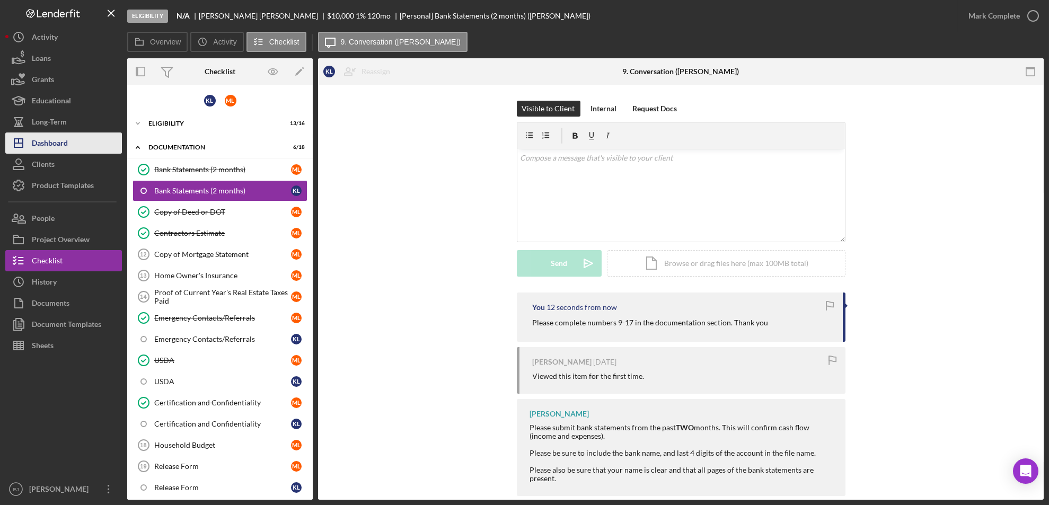
click at [55, 148] on div "Dashboard" at bounding box center [50, 145] width 36 height 24
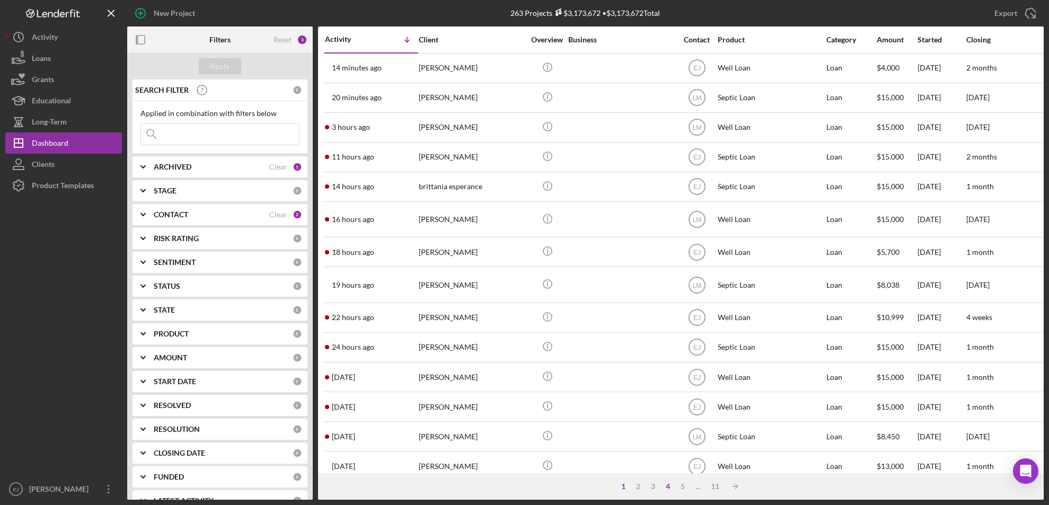
click at [668, 487] on div "4" at bounding box center [668, 487] width 15 height 8
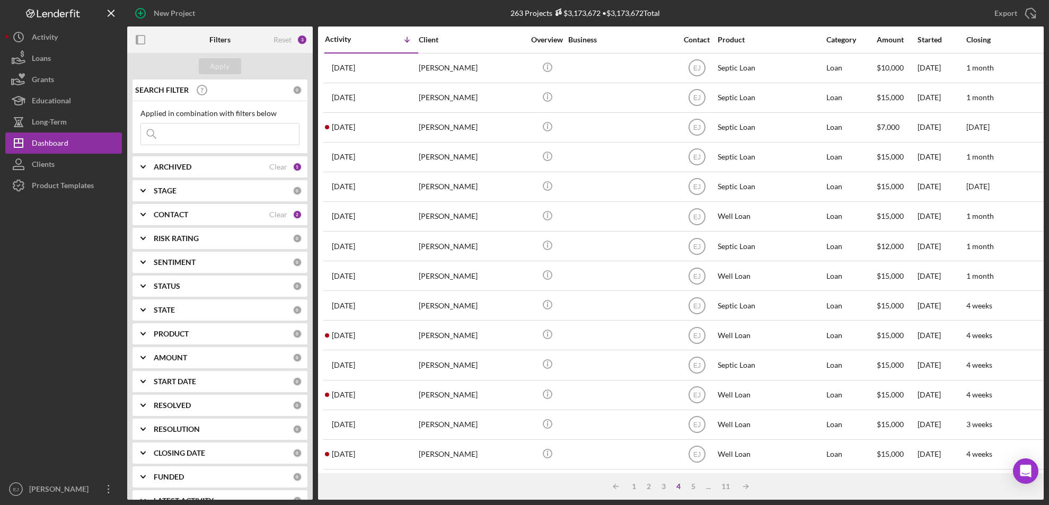
click at [667, 480] on div "Icon/Table Sort Arrow 1 2 3 4 5 ... 11 Icon/Table Sort Arrow" at bounding box center [681, 487] width 726 height 27
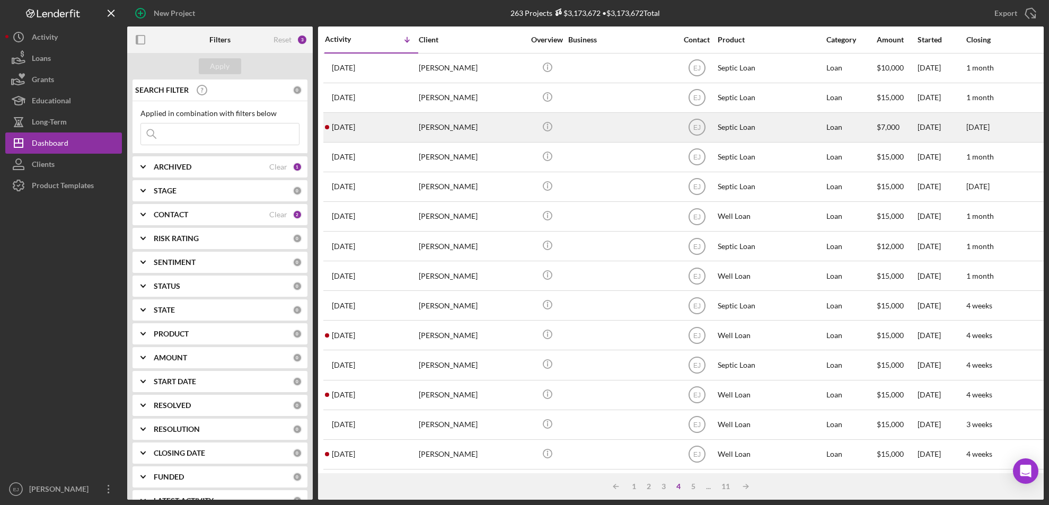
click at [446, 129] on div "[PERSON_NAME]" at bounding box center [472, 127] width 106 height 28
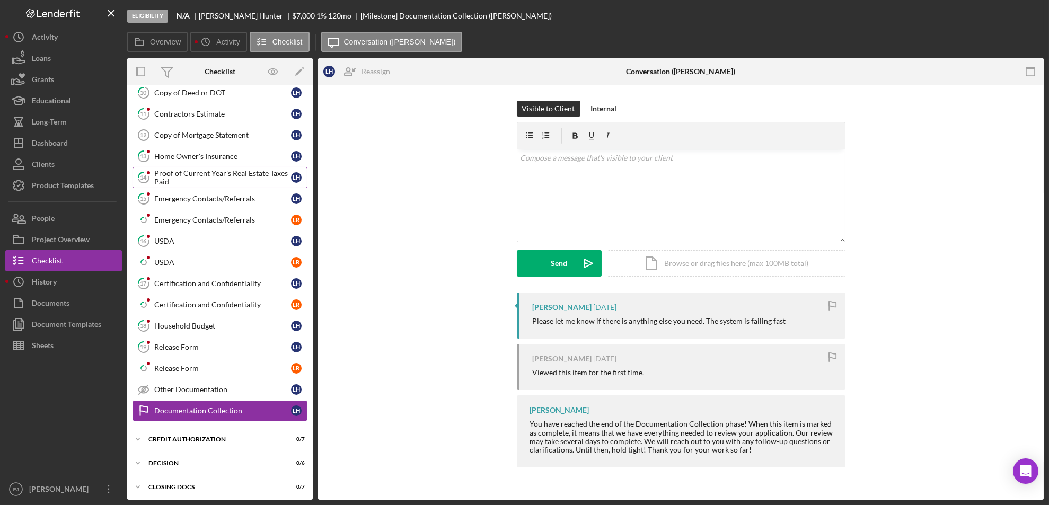
scroll to position [168, 0]
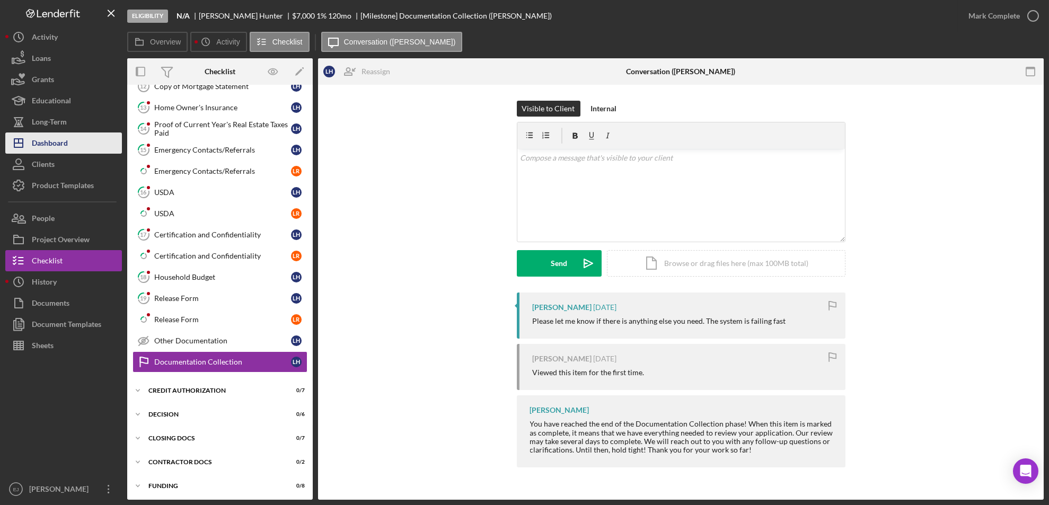
click at [78, 133] on button "Icon/Dashboard Dashboard" at bounding box center [63, 143] width 117 height 21
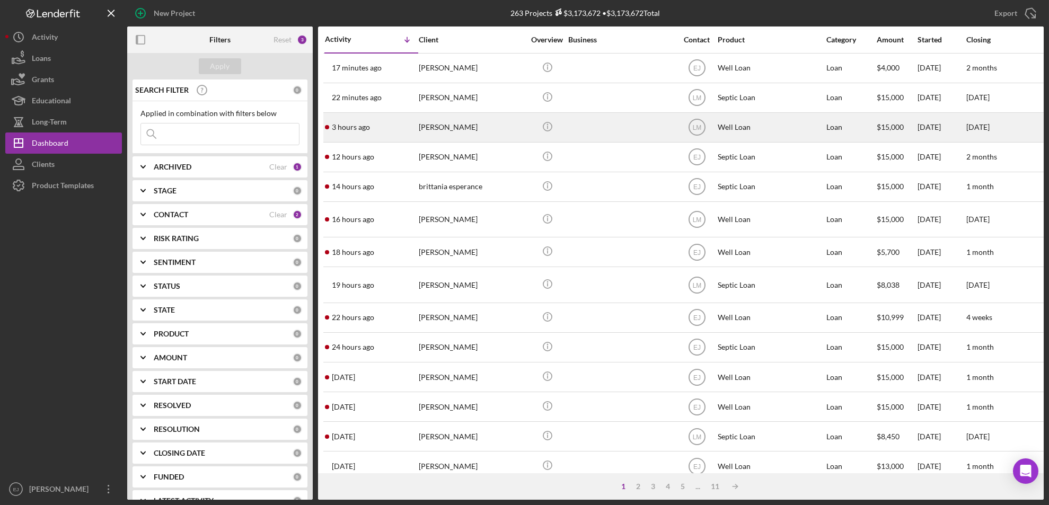
drag, startPoint x: 448, startPoint y: 127, endPoint x: 426, endPoint y: 132, distance: 22.3
click at [426, 132] on div "[PERSON_NAME]" at bounding box center [472, 127] width 106 height 28
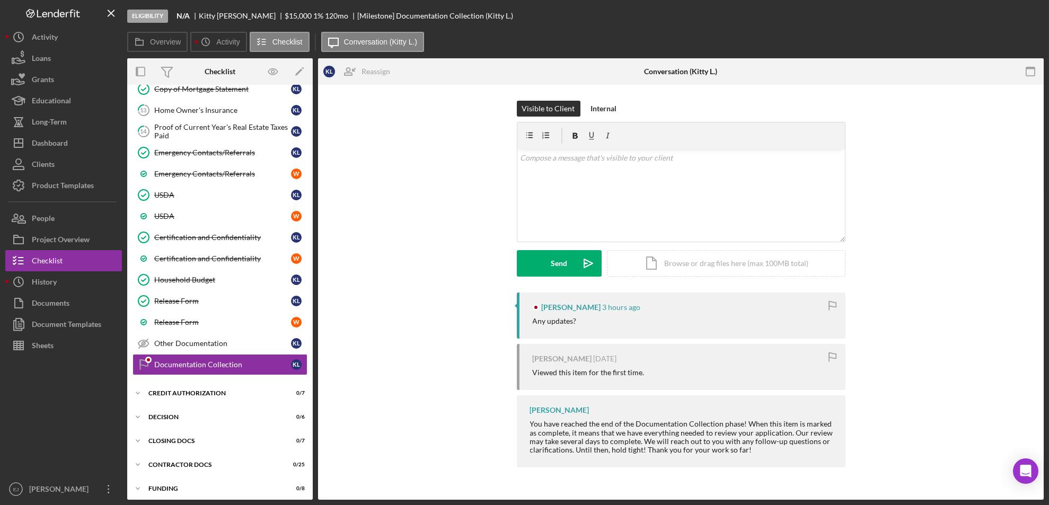
scroll to position [168, 0]
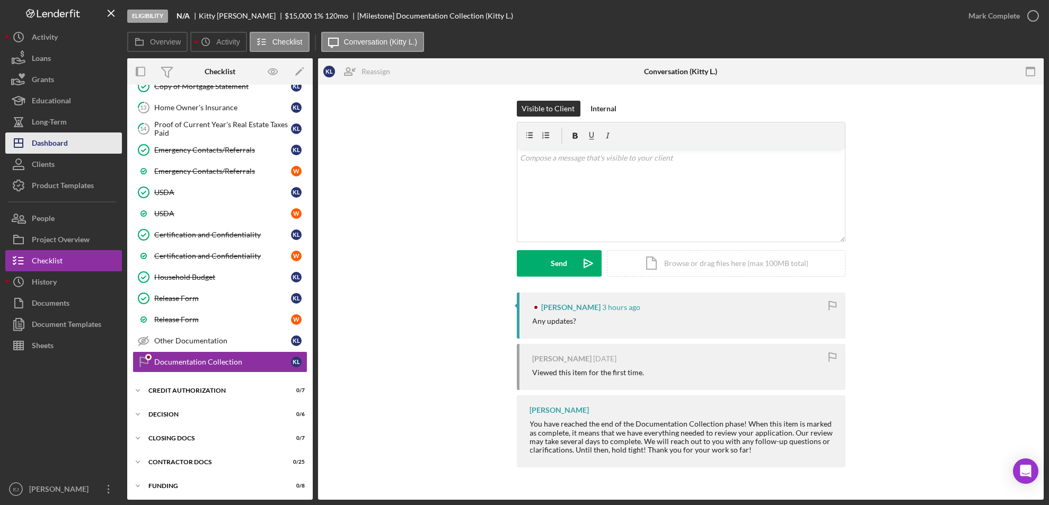
click at [74, 145] on button "Icon/Dashboard Dashboard" at bounding box center [63, 143] width 117 height 21
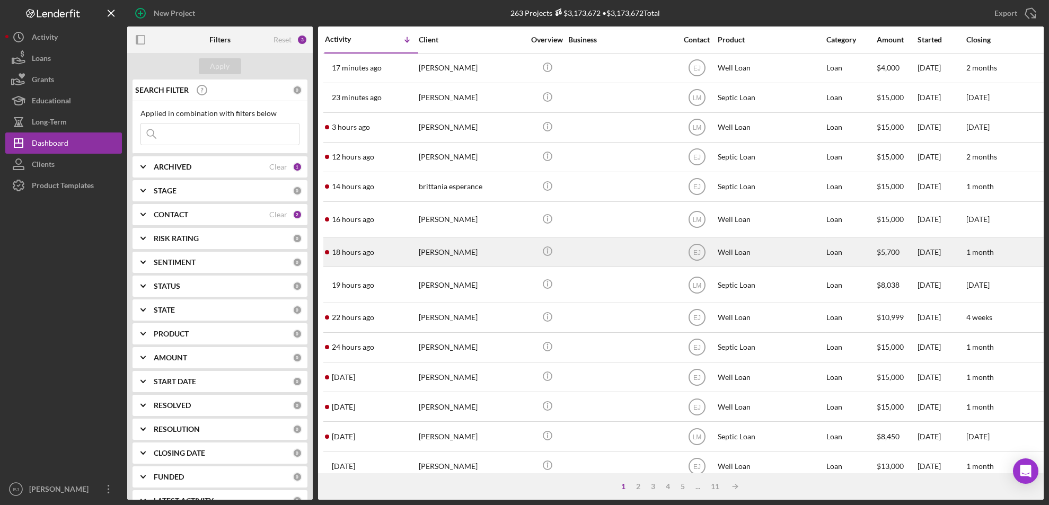
click at [437, 261] on div "[PERSON_NAME]" at bounding box center [472, 252] width 106 height 28
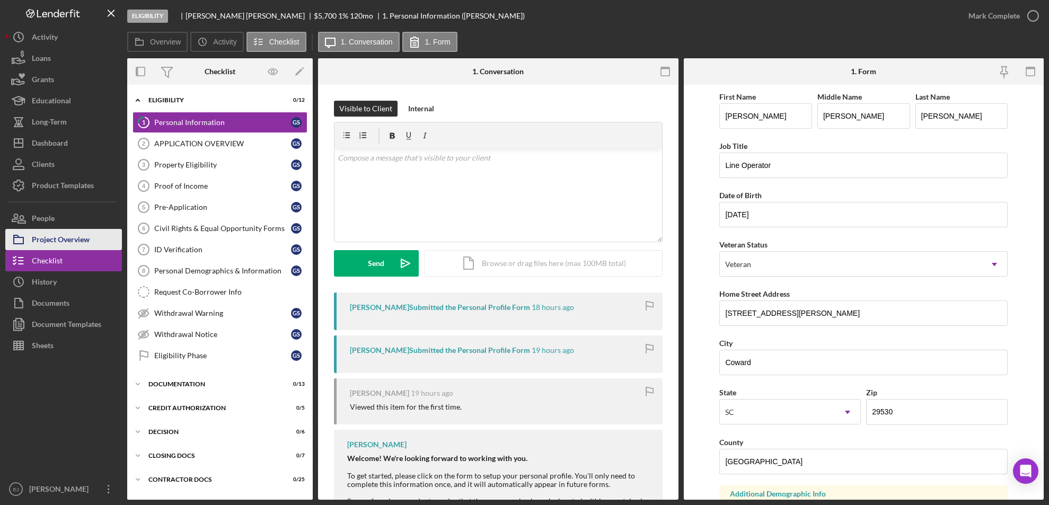
click at [82, 234] on div "Project Overview" at bounding box center [61, 241] width 58 height 24
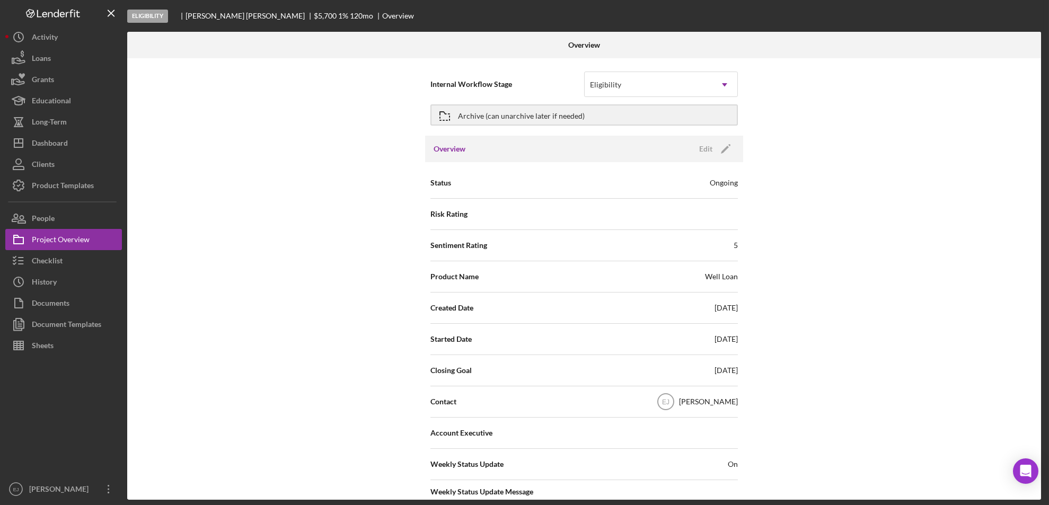
drag, startPoint x: 71, startPoint y: 147, endPoint x: 82, endPoint y: 413, distance: 265.9
click at [82, 413] on div at bounding box center [63, 417] width 117 height 122
click at [58, 143] on div "Dashboard" at bounding box center [50, 145] width 36 height 24
